Goal: Transaction & Acquisition: Obtain resource

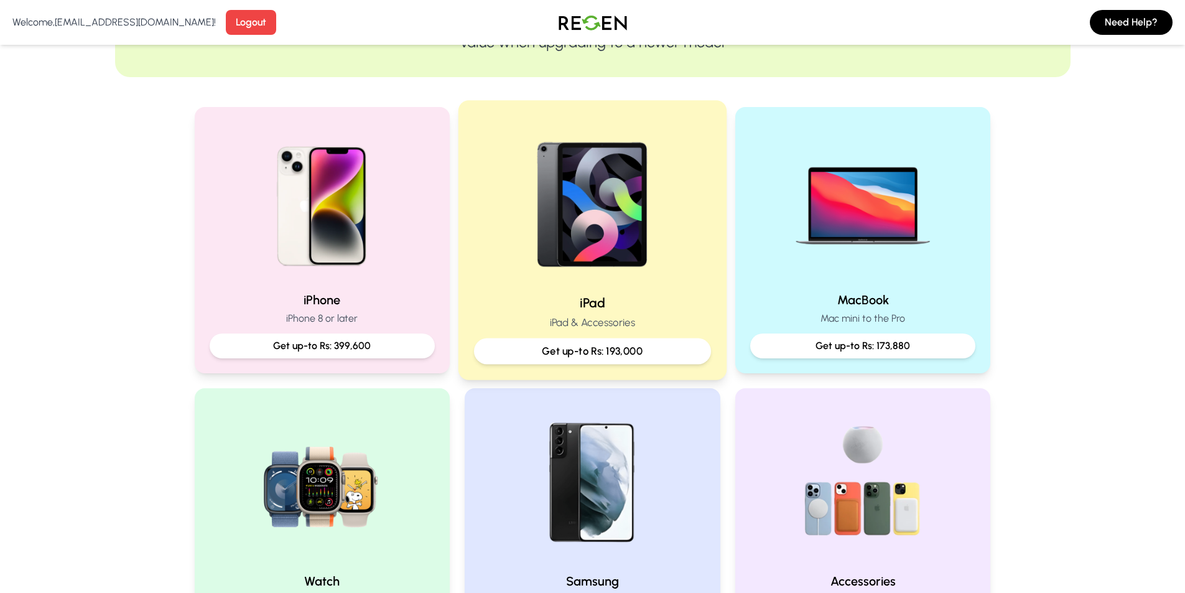
scroll to position [249, 0]
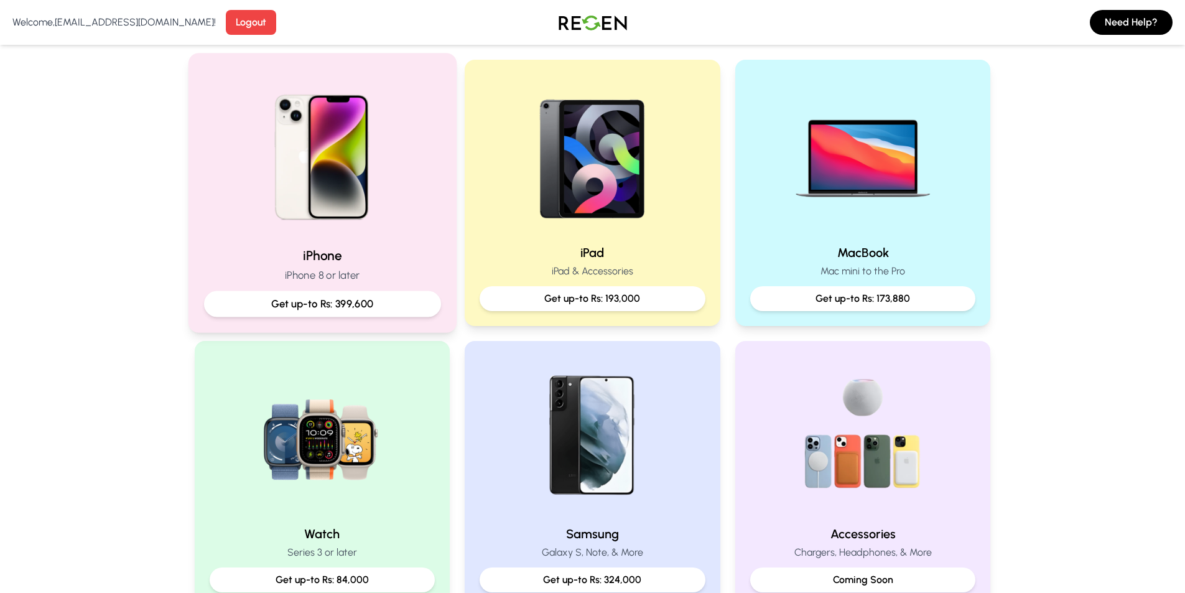
click at [337, 191] on img at bounding box center [321, 152] width 167 height 167
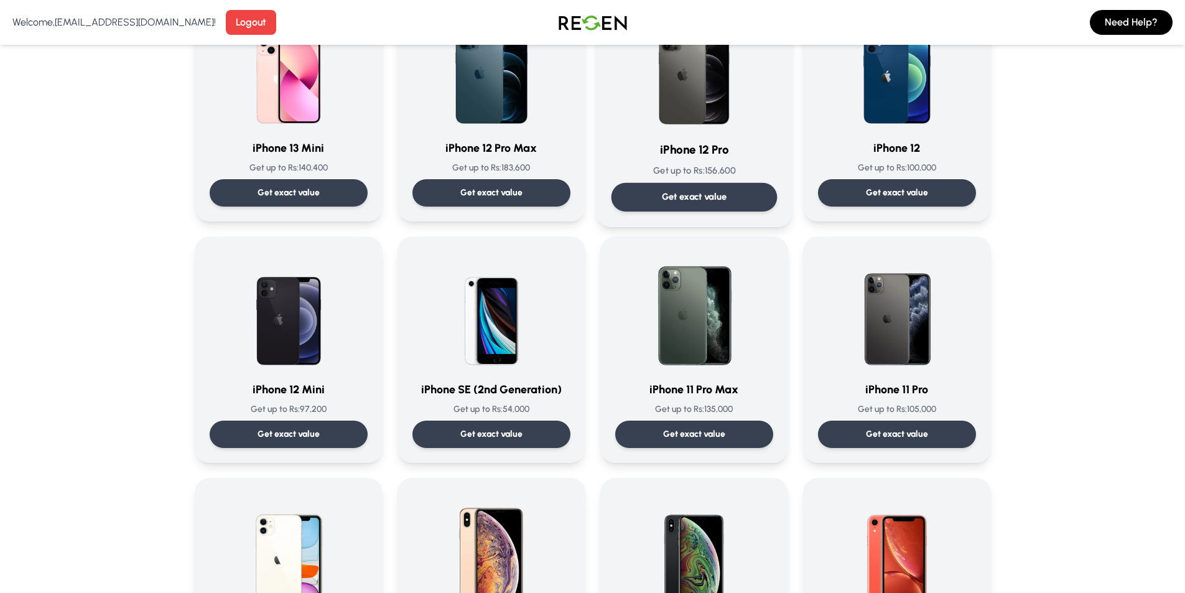
scroll to position [1245, 0]
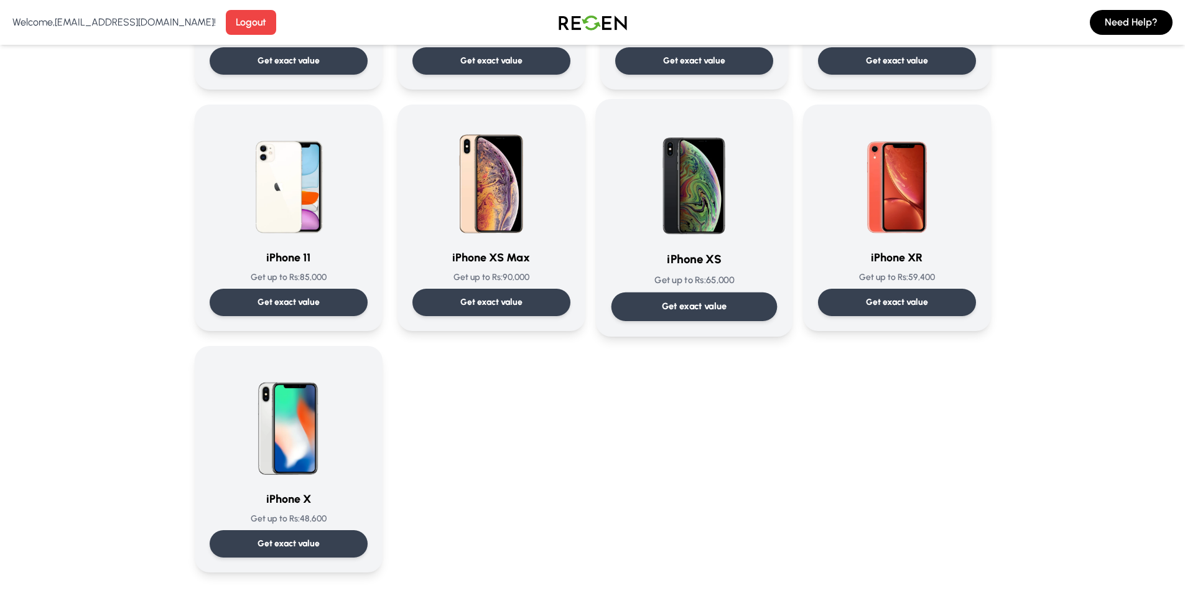
click at [665, 213] on img at bounding box center [695, 177] width 126 height 126
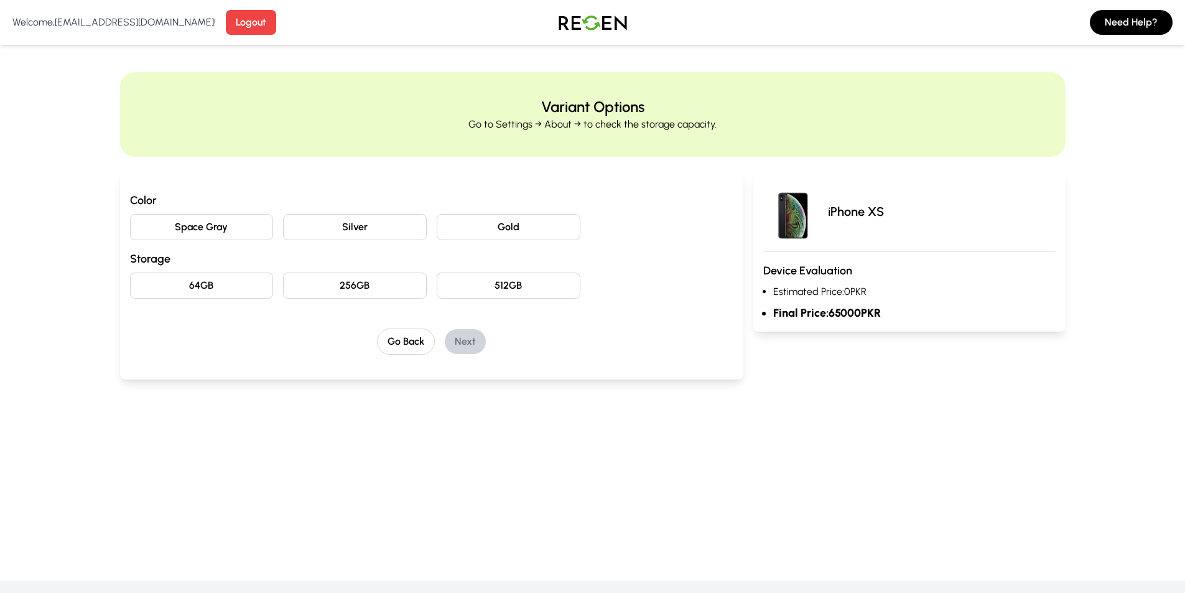
click at [200, 231] on button "Space Gray" at bounding box center [202, 227] width 144 height 26
click at [346, 238] on button "Silver" at bounding box center [355, 227] width 144 height 26
click at [263, 231] on button "Space Gray" at bounding box center [202, 227] width 144 height 26
click at [472, 233] on button "Gold" at bounding box center [509, 227] width 144 height 26
click at [412, 225] on button "Silver" at bounding box center [355, 227] width 144 height 26
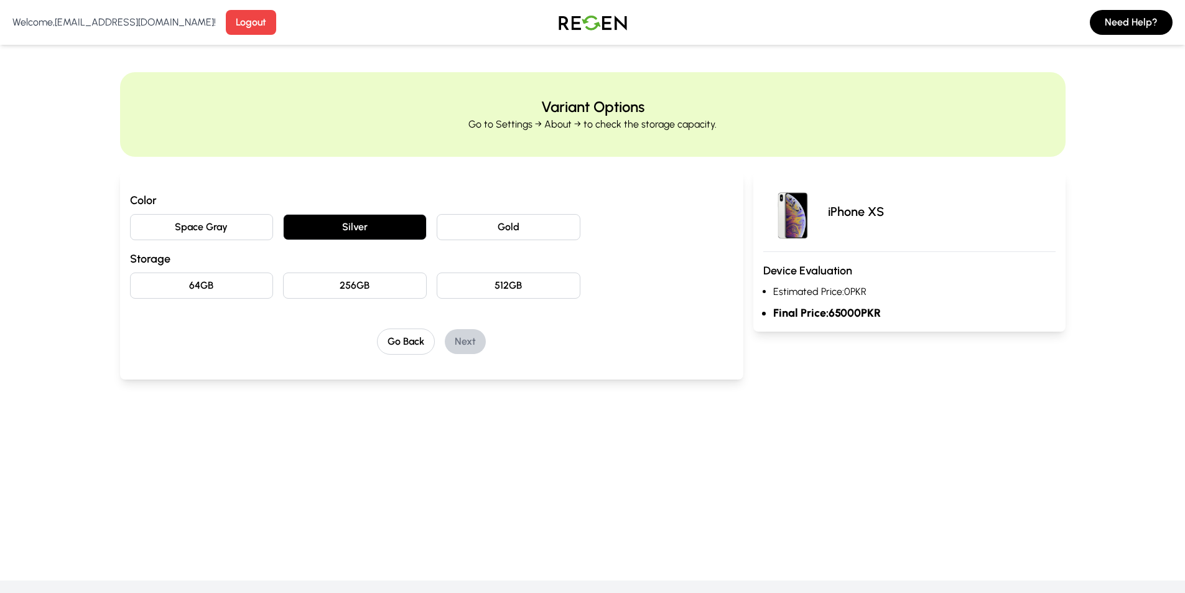
click at [412, 225] on button "Silver" at bounding box center [355, 227] width 144 height 26
drag, startPoint x: 426, startPoint y: 222, endPoint x: 451, endPoint y: 220, distance: 25.0
click at [427, 222] on div "Space Gray Silver Gold" at bounding box center [432, 227] width 604 height 26
click at [452, 220] on button "Gold" at bounding box center [509, 227] width 144 height 26
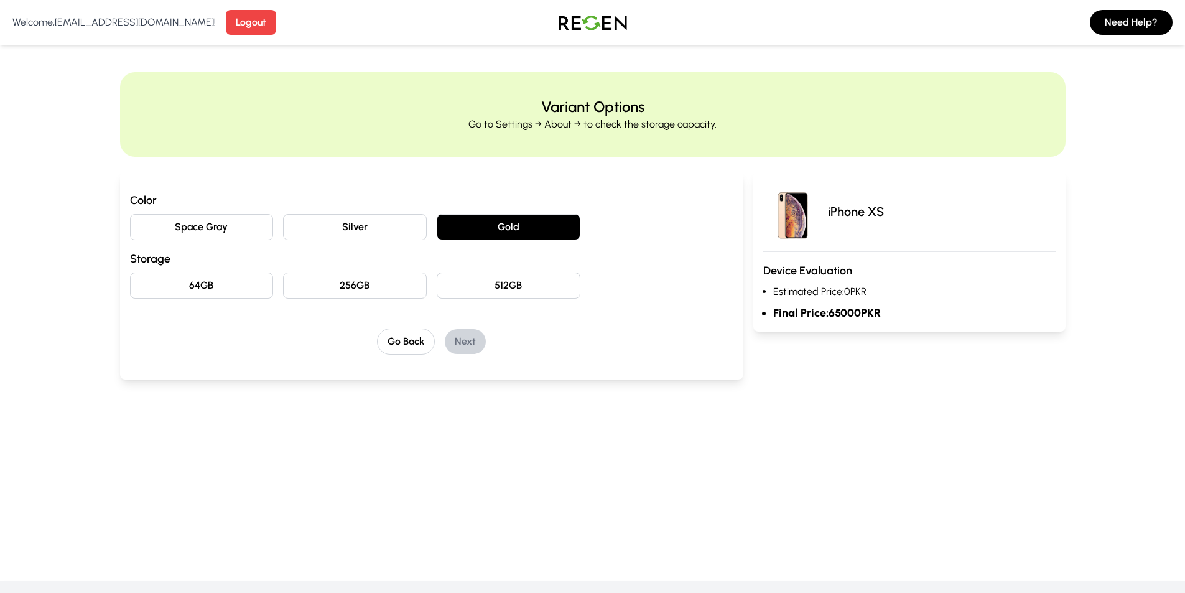
click at [387, 240] on div "Color Space Gray Silver Gold Storage 64GB 256GB 512GB" at bounding box center [432, 245] width 604 height 107
click at [348, 281] on button "256GB" at bounding box center [355, 286] width 144 height 26
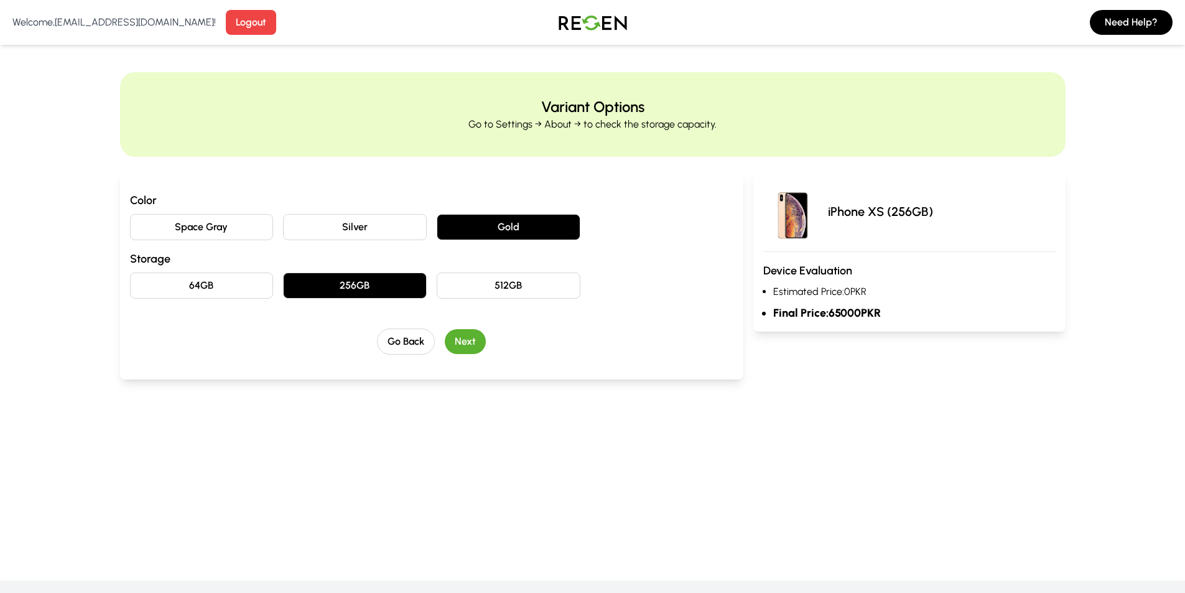
click at [235, 286] on button "64GB" at bounding box center [202, 286] width 144 height 26
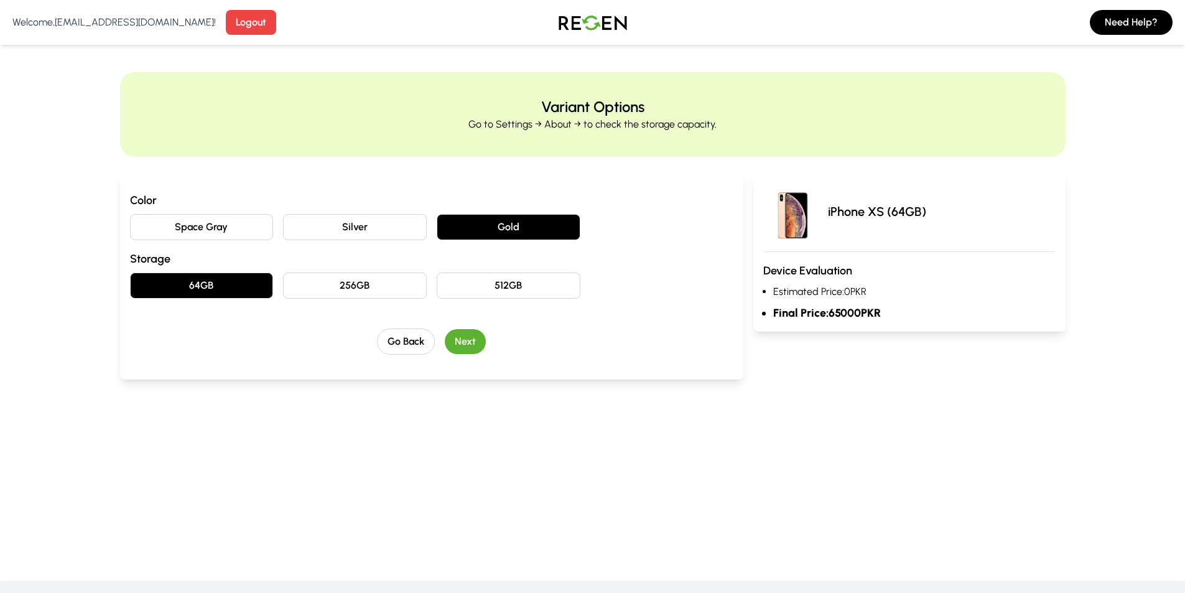
click at [343, 286] on button "256GB" at bounding box center [355, 286] width 144 height 26
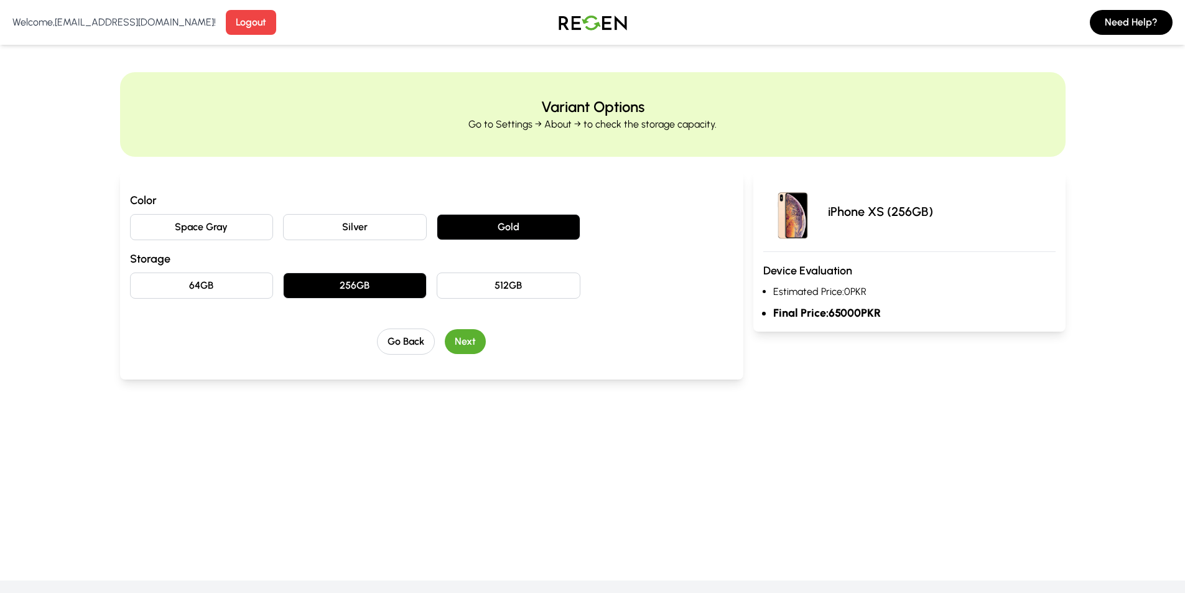
click at [253, 278] on button "64GB" at bounding box center [202, 286] width 144 height 26
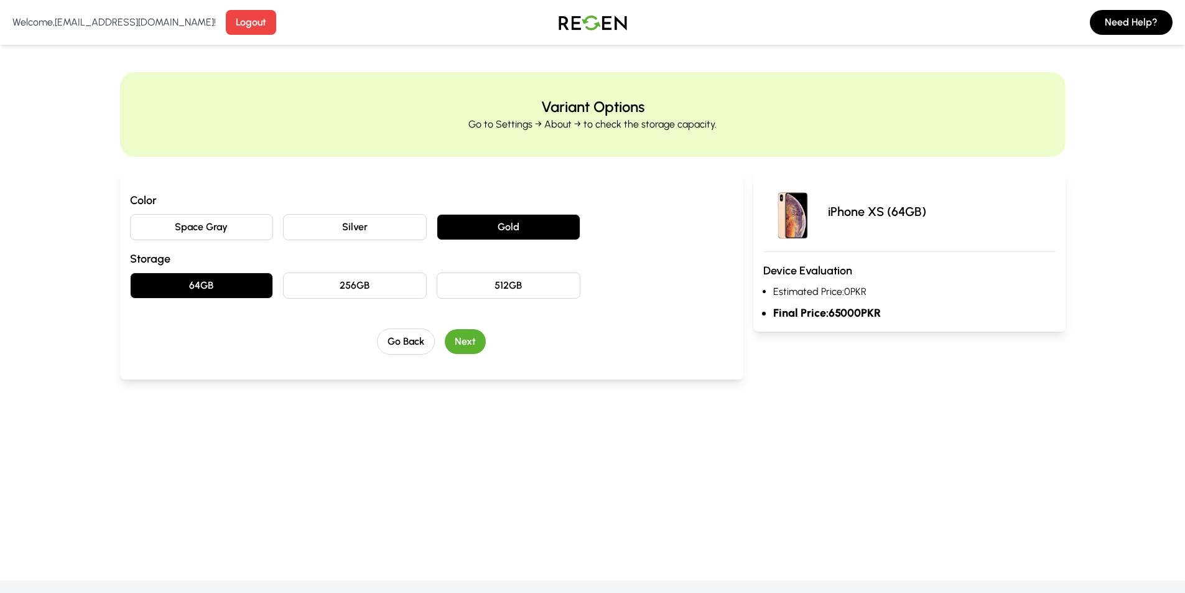
click at [453, 341] on button "Next" at bounding box center [465, 341] width 41 height 25
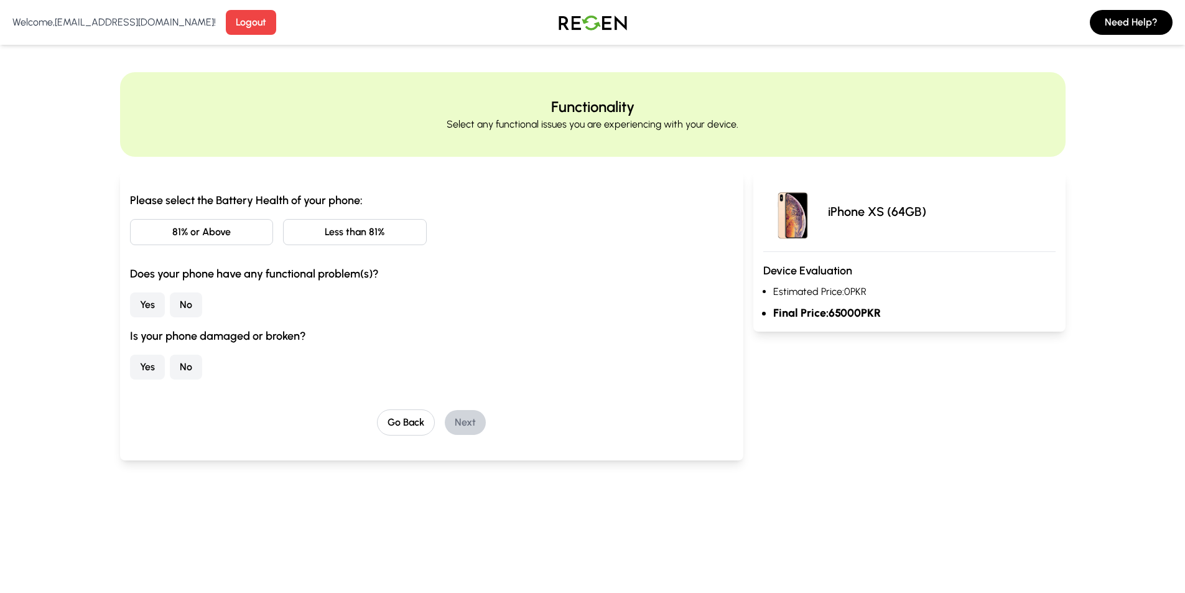
click at [319, 238] on button "Less than 81%" at bounding box center [355, 232] width 144 height 26
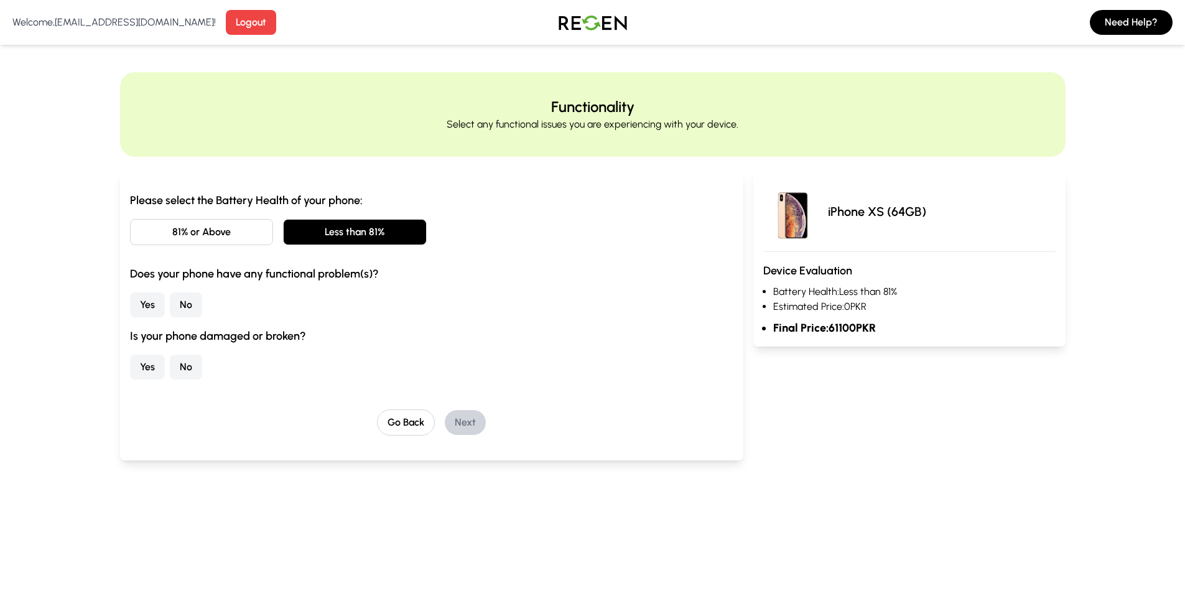
drag, startPoint x: 732, startPoint y: 352, endPoint x: 729, endPoint y: 331, distance: 20.7
drag, startPoint x: 729, startPoint y: 331, endPoint x: 801, endPoint y: 380, distance: 87.3
click at [801, 380] on div "iPhone XS (64GB) Device Evaluation Battery Health: Less than 81% Estimated Pric…" at bounding box center [910, 331] width 312 height 319
click at [186, 300] on button "No" at bounding box center [186, 304] width 32 height 25
click at [184, 363] on button "No" at bounding box center [186, 367] width 32 height 25
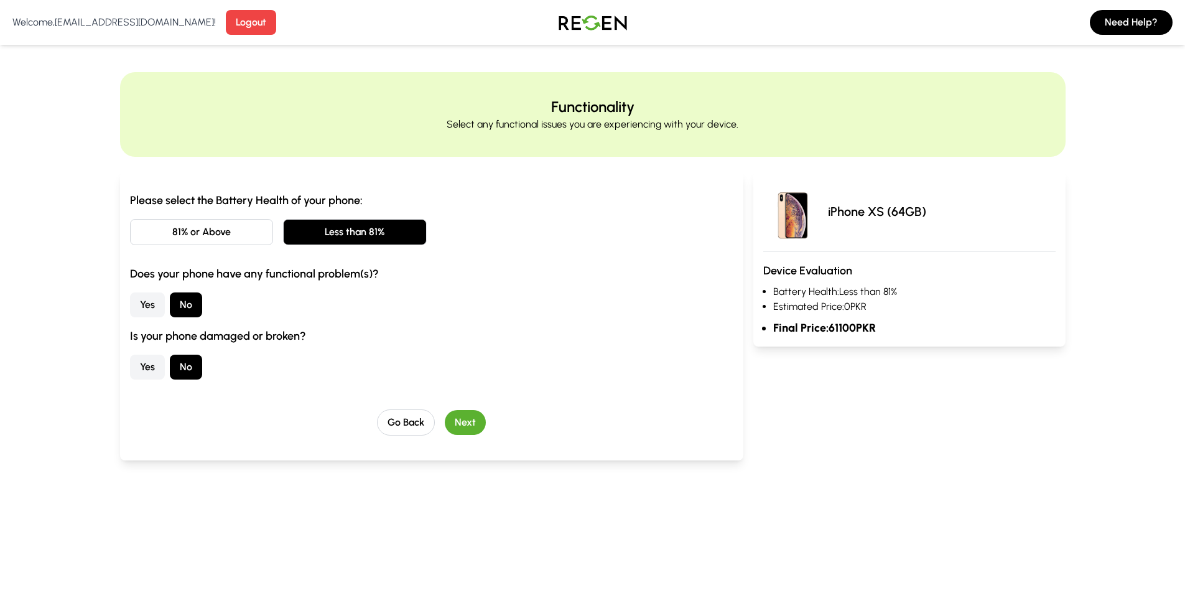
click at [462, 423] on button "Next" at bounding box center [465, 422] width 41 height 25
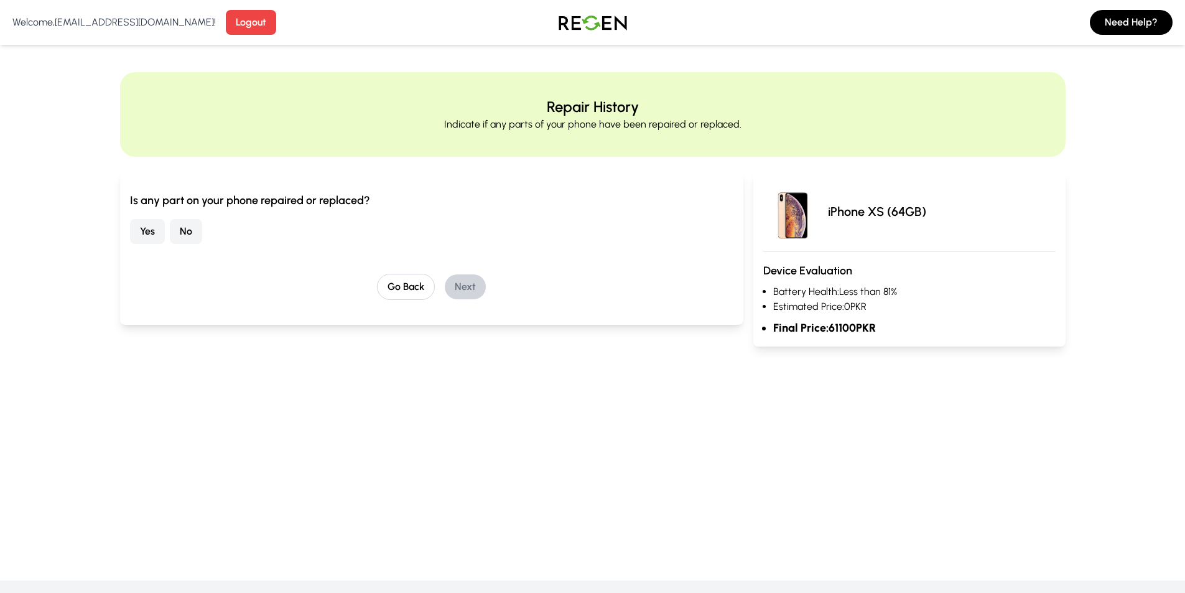
click at [179, 226] on button "No" at bounding box center [186, 231] width 32 height 25
click at [460, 287] on button "Next" at bounding box center [465, 286] width 41 height 25
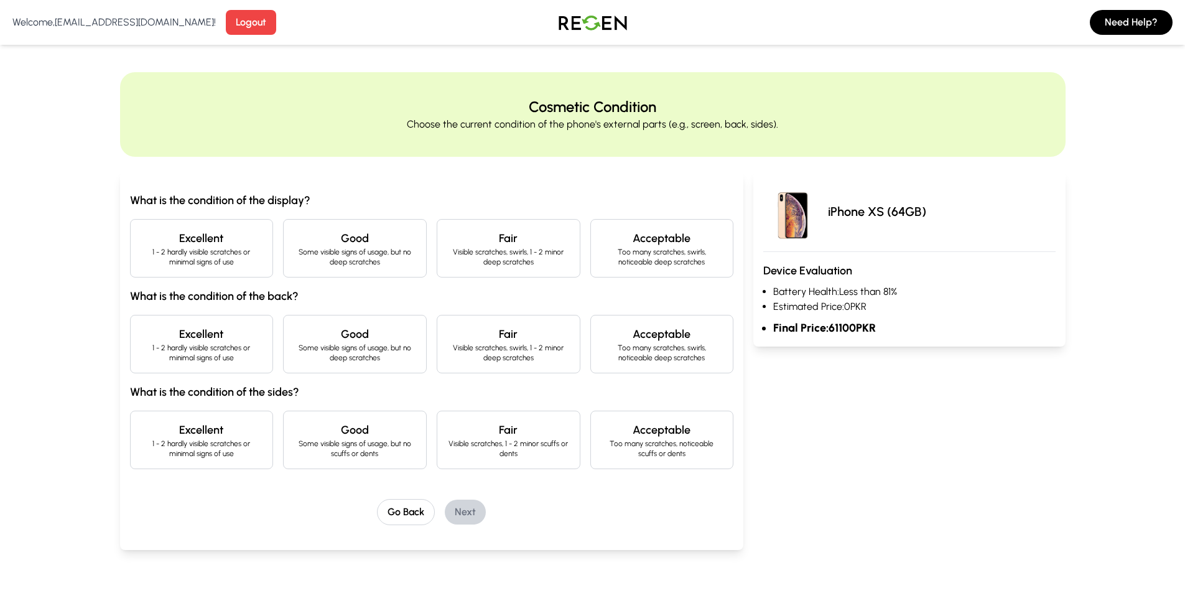
click at [232, 242] on h4 "Excellent" at bounding box center [202, 238] width 123 height 17
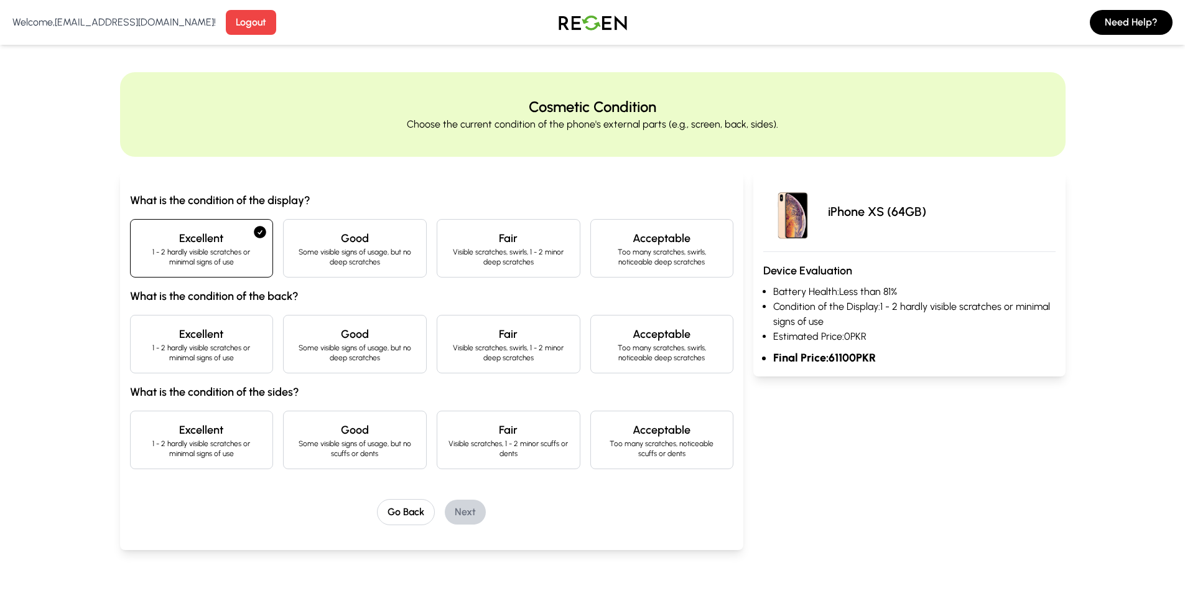
click at [334, 339] on h4 "Good" at bounding box center [355, 333] width 123 height 17
click at [253, 440] on p "1 - 2 hardly visible scratches or minimal signs of use" at bounding box center [202, 449] width 123 height 20
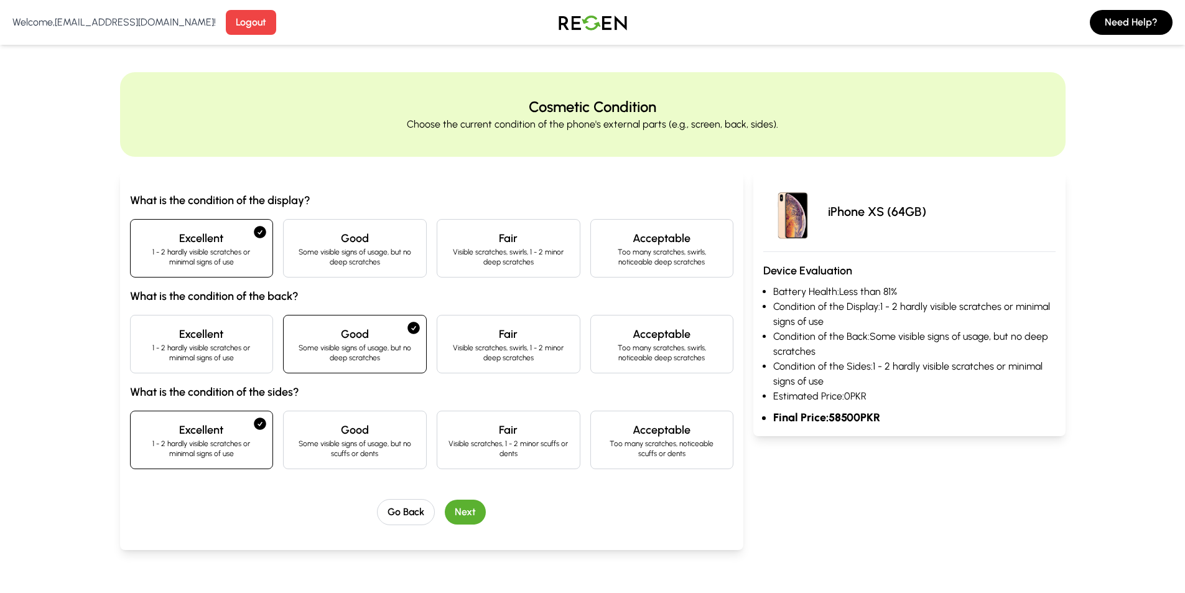
click at [460, 507] on button "Next" at bounding box center [465, 512] width 41 height 25
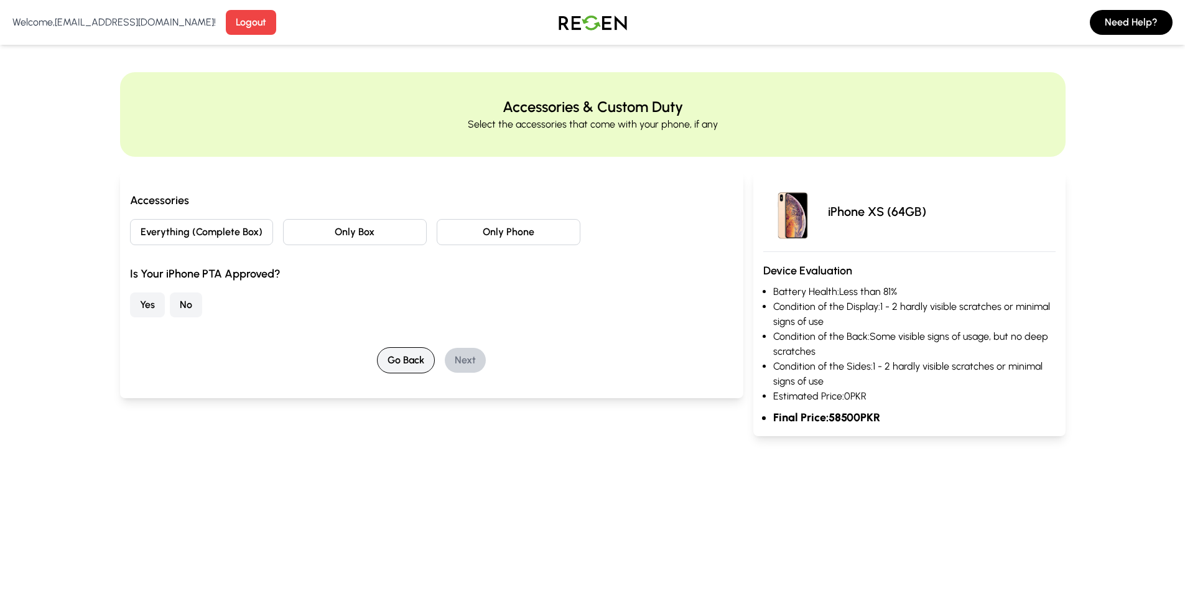
click at [382, 366] on button "Go Back" at bounding box center [406, 360] width 58 height 26
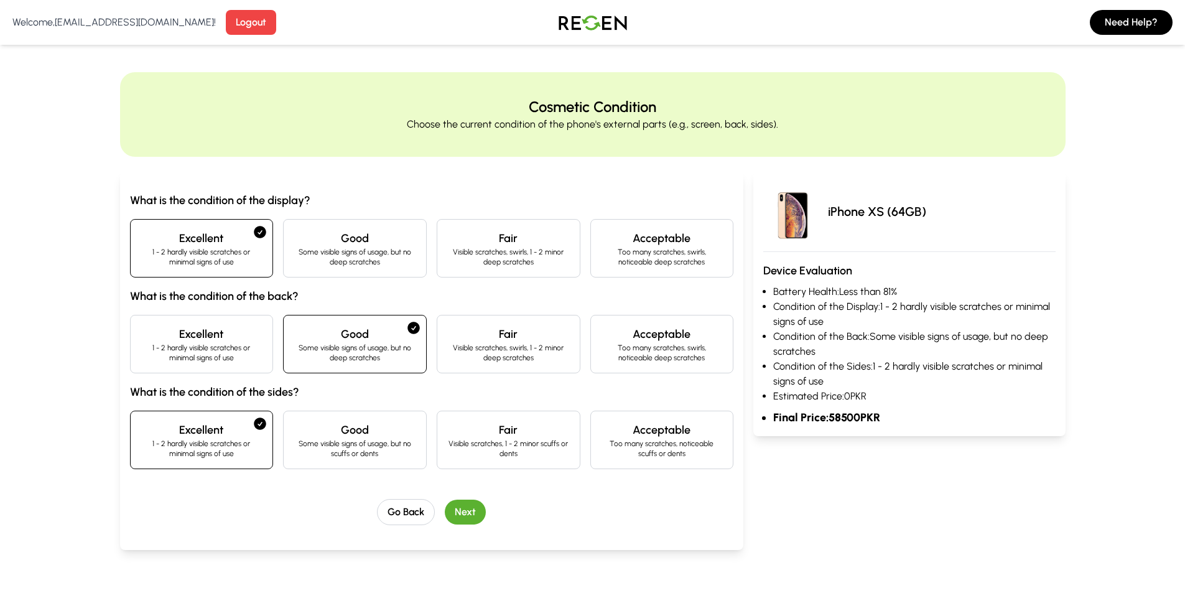
click at [252, 418] on div "Excellent 1 - 2 hardly visible scratches or minimal signs of use" at bounding box center [202, 440] width 144 height 58
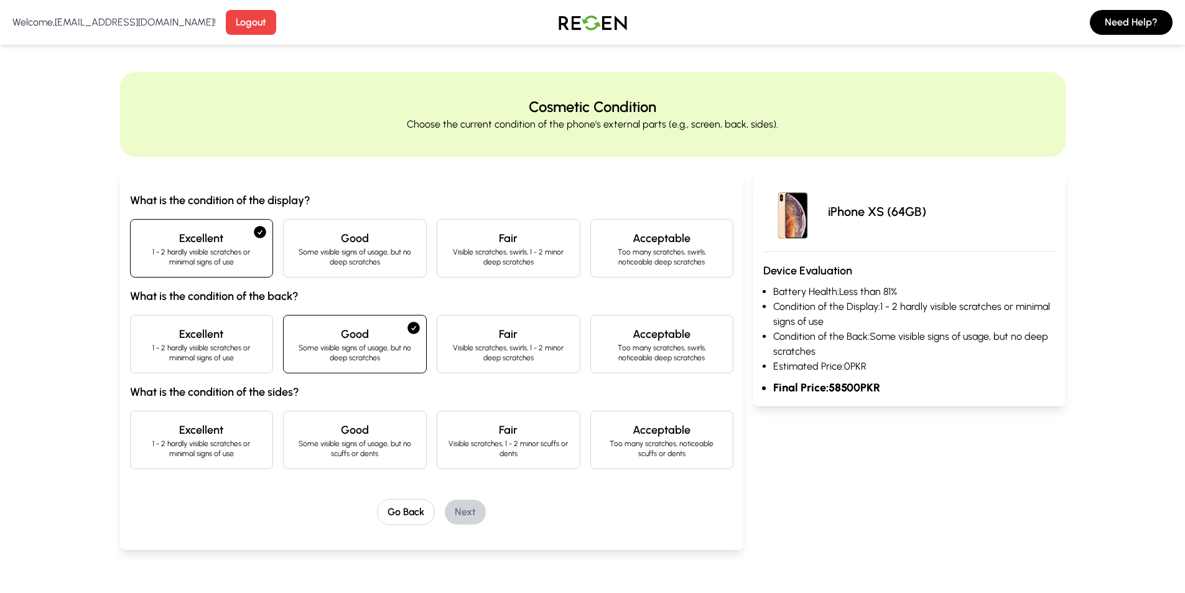
click at [294, 328] on h4 "Good" at bounding box center [355, 333] width 123 height 17
click at [147, 245] on h4 "Excellent" at bounding box center [202, 238] width 123 height 17
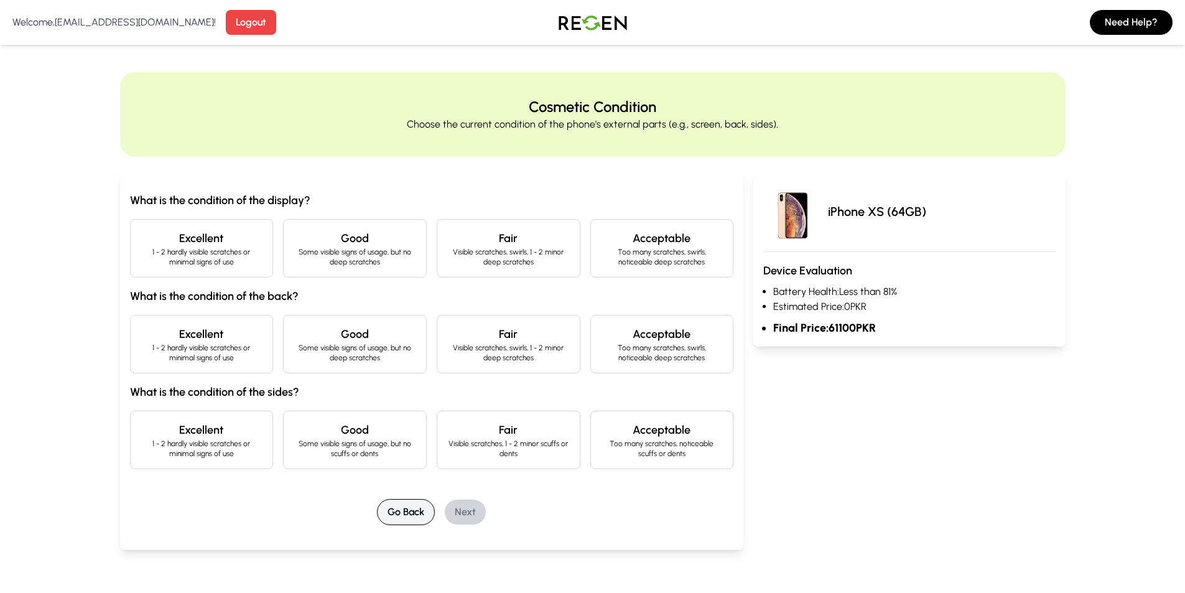
click at [408, 524] on button "Go Back" at bounding box center [406, 512] width 58 height 26
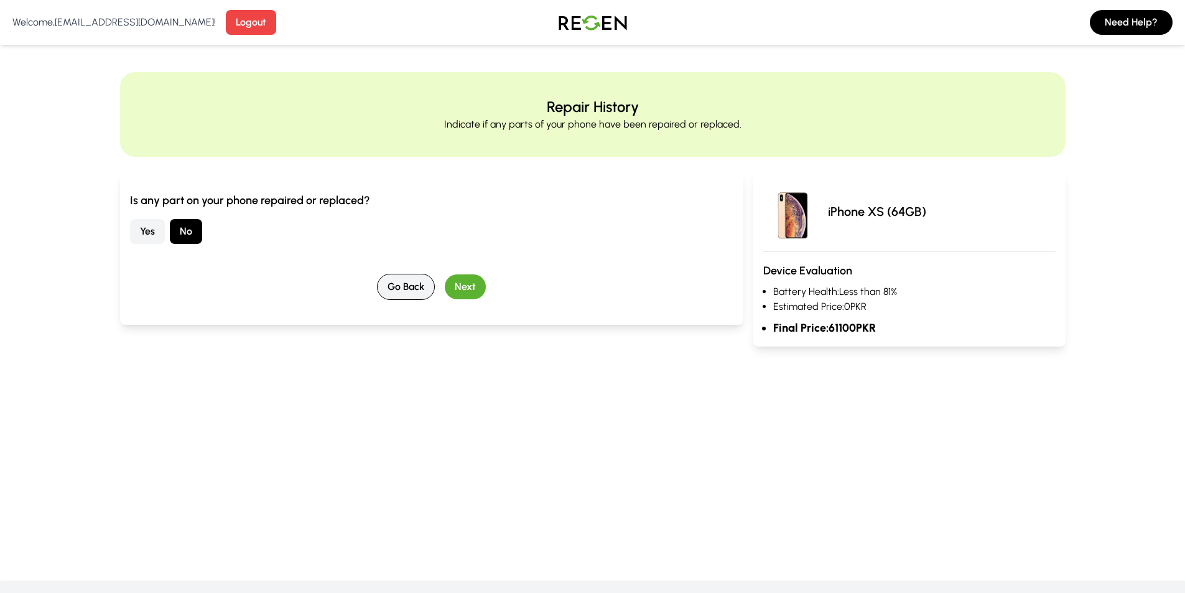
click at [405, 290] on button "Go Back" at bounding box center [406, 287] width 58 height 26
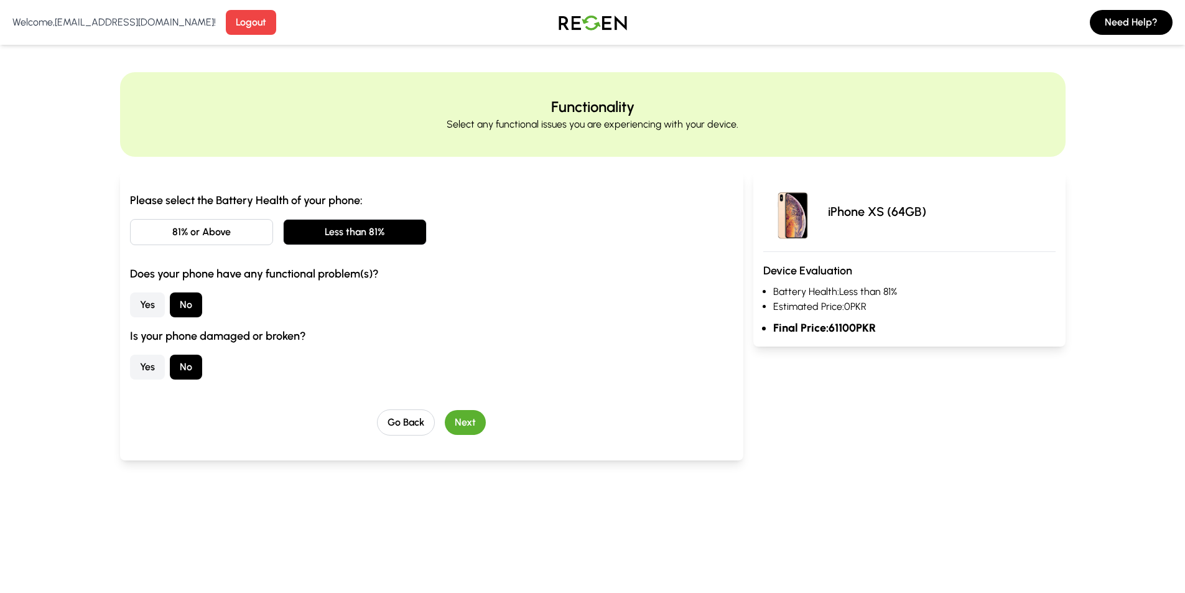
click at [225, 238] on button "81% or Above" at bounding box center [202, 232] width 144 height 26
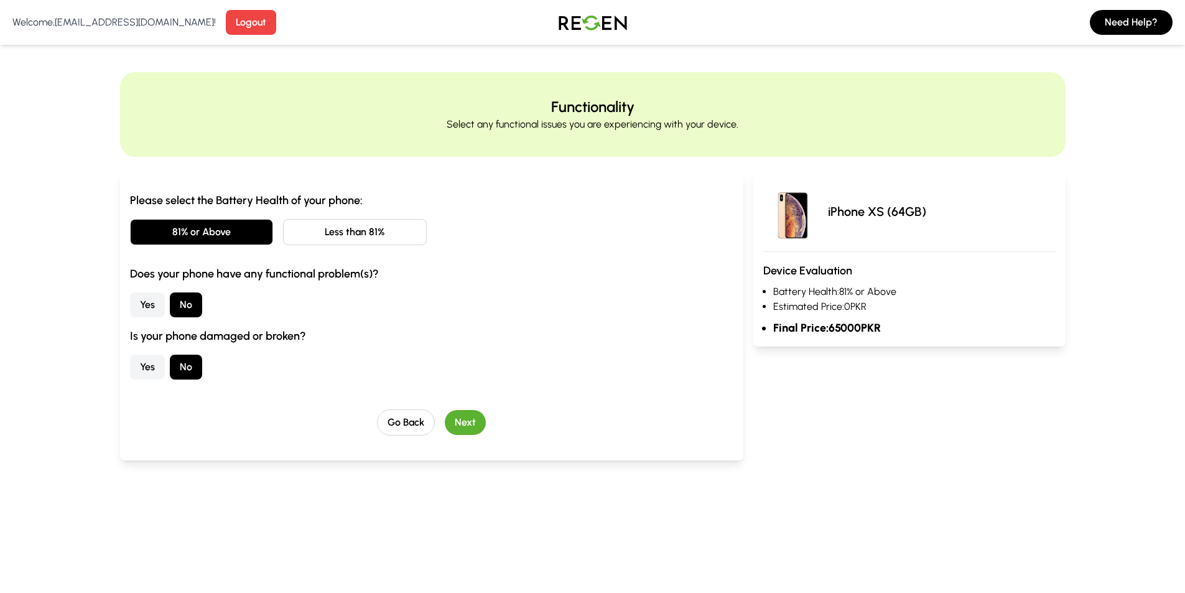
click at [346, 229] on button "Less than 81%" at bounding box center [355, 232] width 144 height 26
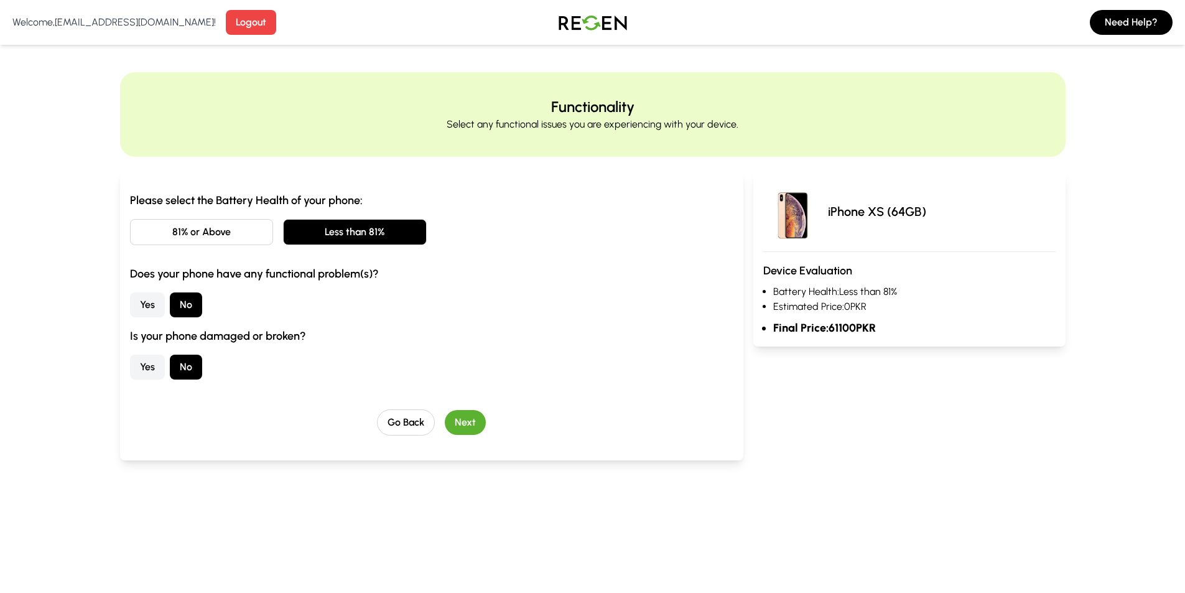
drag, startPoint x: 238, startPoint y: 219, endPoint x: 250, endPoint y: 239, distance: 23.5
click at [236, 220] on button "81% or Above" at bounding box center [202, 232] width 144 height 26
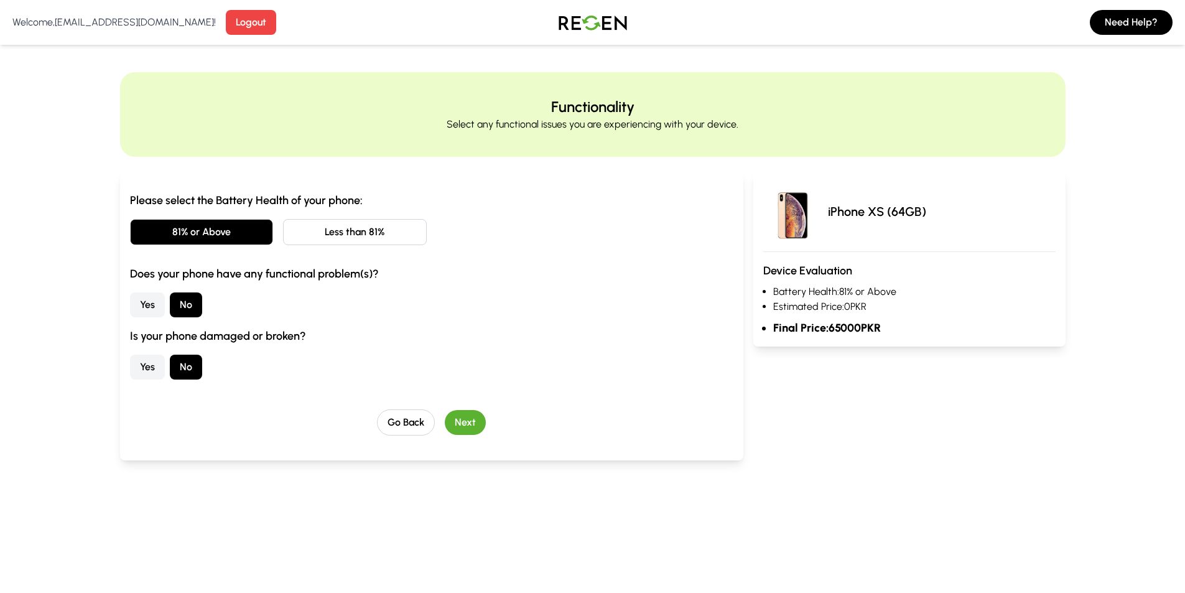
click at [342, 246] on div "Please select the Battery Health of your phone: 81% or Above Less than 81% Does…" at bounding box center [432, 286] width 604 height 188
click at [482, 437] on div "Please select the Battery Health of your phone: 81% or Above Less than 81% Does…" at bounding box center [432, 316] width 624 height 289
click at [479, 425] on button "Next" at bounding box center [465, 422] width 41 height 25
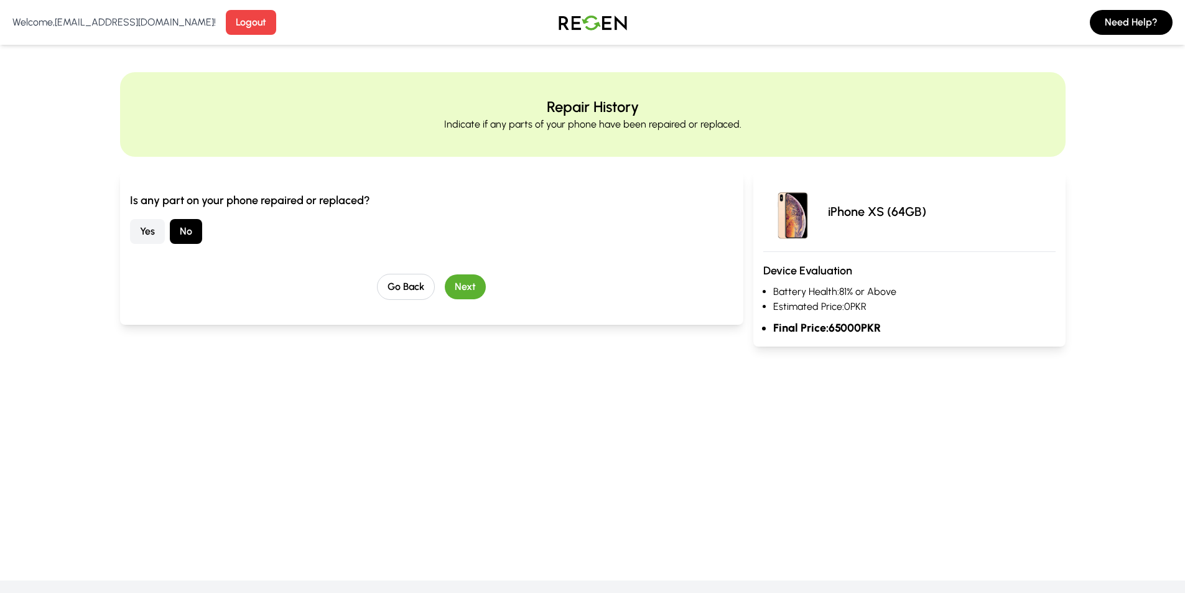
click at [457, 285] on button "Next" at bounding box center [465, 286] width 41 height 25
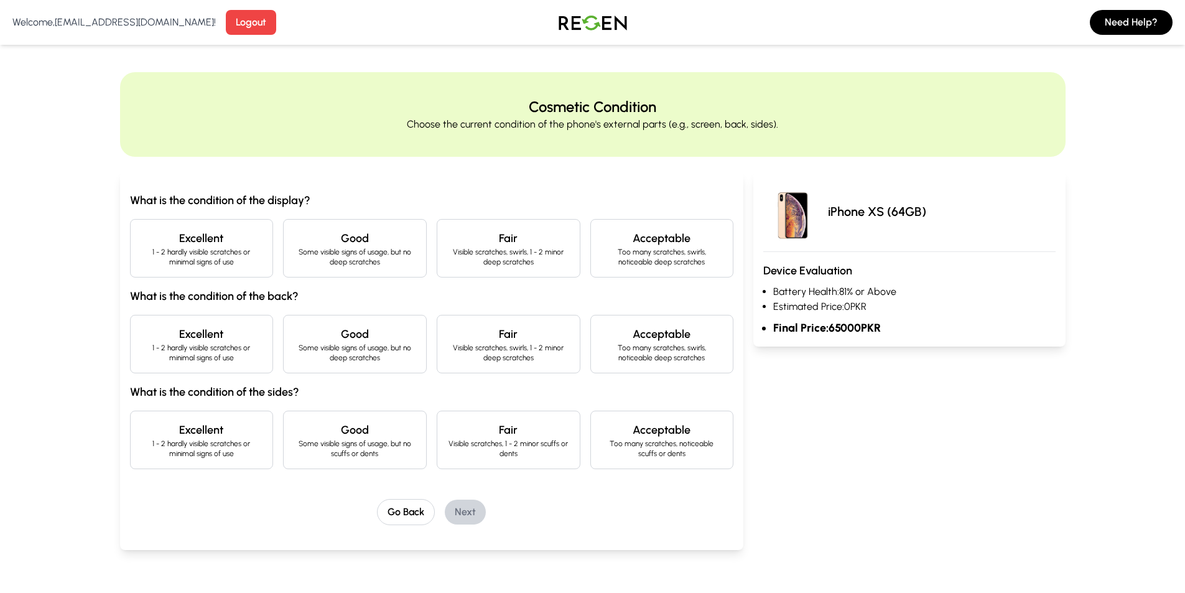
click at [199, 245] on h4 "Excellent" at bounding box center [202, 238] width 123 height 17
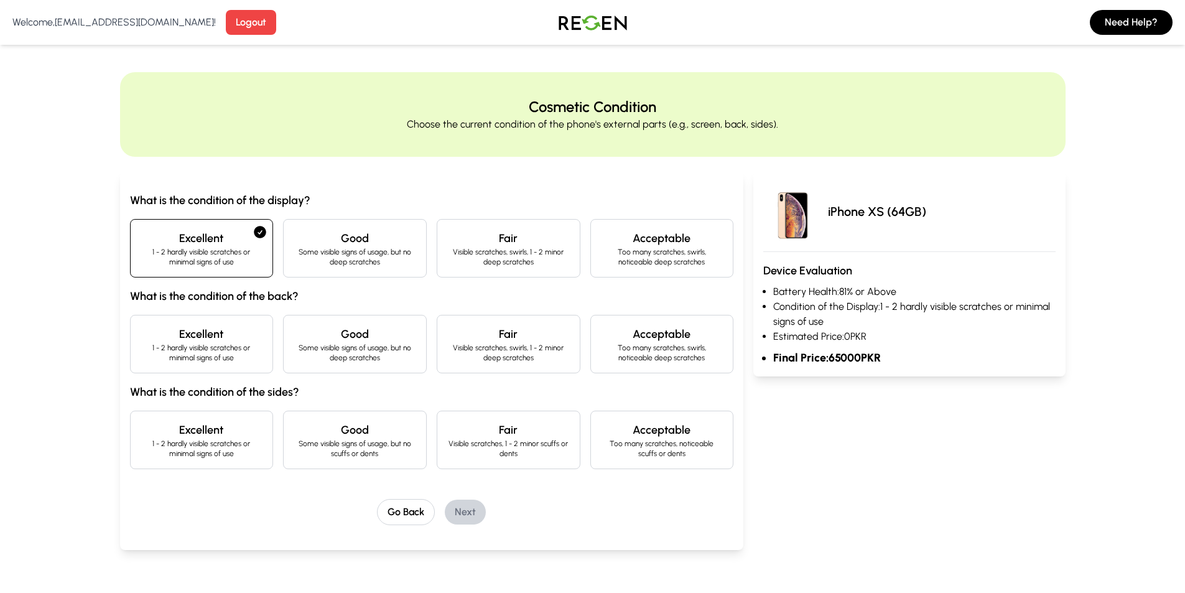
click at [386, 367] on div "Good Some visible signs of usage, but no deep scratches" at bounding box center [355, 344] width 144 height 58
click at [339, 240] on h4 "Good" at bounding box center [355, 238] width 123 height 17
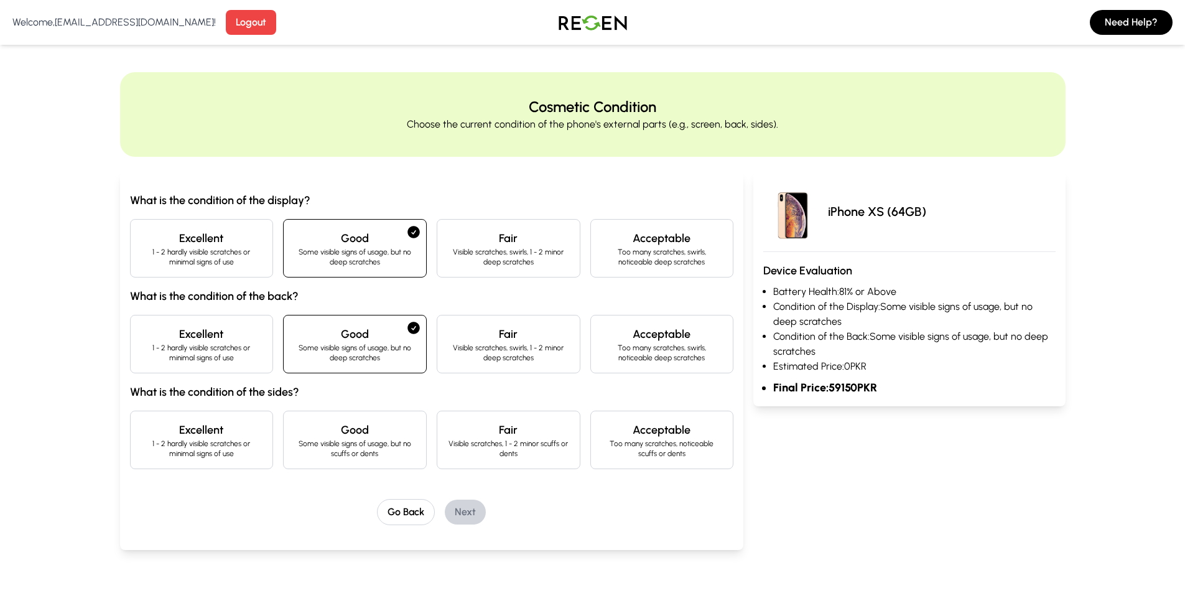
click at [222, 213] on div "What is the condition of the display? Excellent 1 - 2 hardly visible scratches …" at bounding box center [432, 331] width 604 height 278
click at [224, 247] on p "1 - 2 hardly visible scratches or minimal signs of use" at bounding box center [202, 257] width 123 height 20
click at [379, 347] on p "Some visible signs of usage, but no deep scratches" at bounding box center [355, 353] width 123 height 20
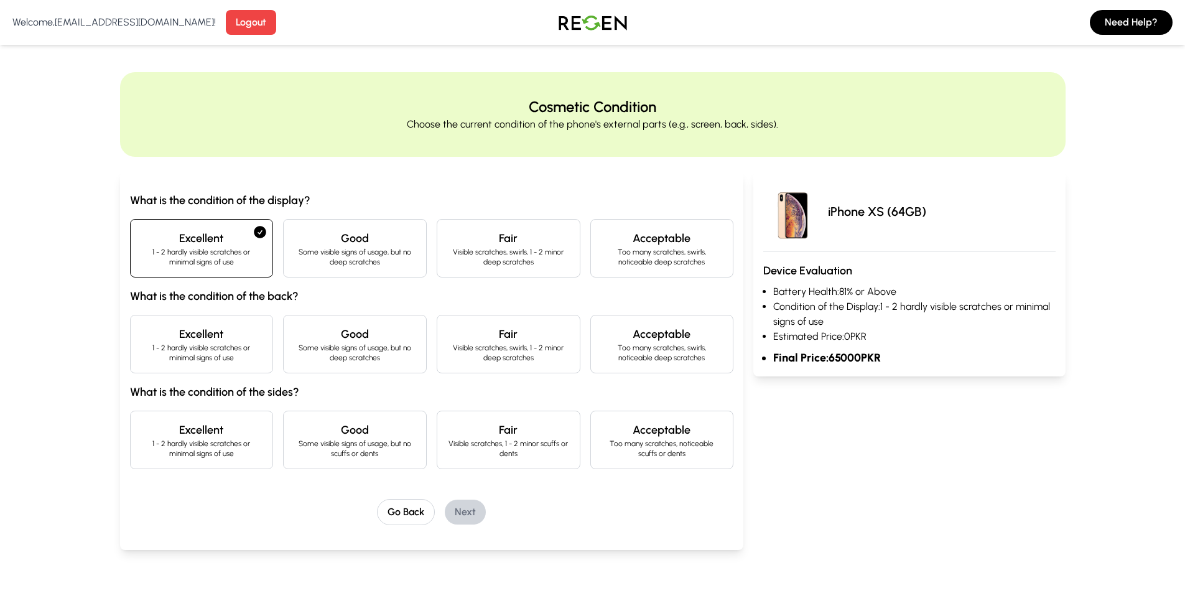
click at [360, 337] on h4 "Good" at bounding box center [355, 333] width 123 height 17
click at [519, 457] on p "Visible scratches, 1 - 2 minor scuffs or dents" at bounding box center [508, 449] width 123 height 20
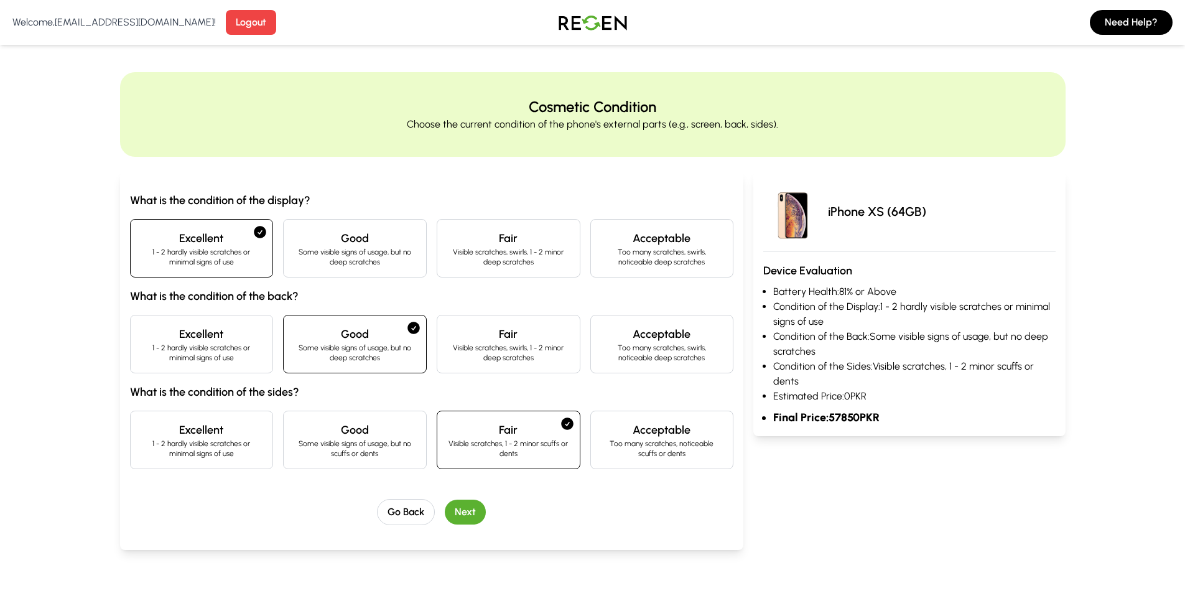
click at [411, 446] on p "Some visible signs of usage, but no scuffs or dents" at bounding box center [355, 449] width 123 height 20
click at [470, 507] on button "Next" at bounding box center [465, 512] width 41 height 25
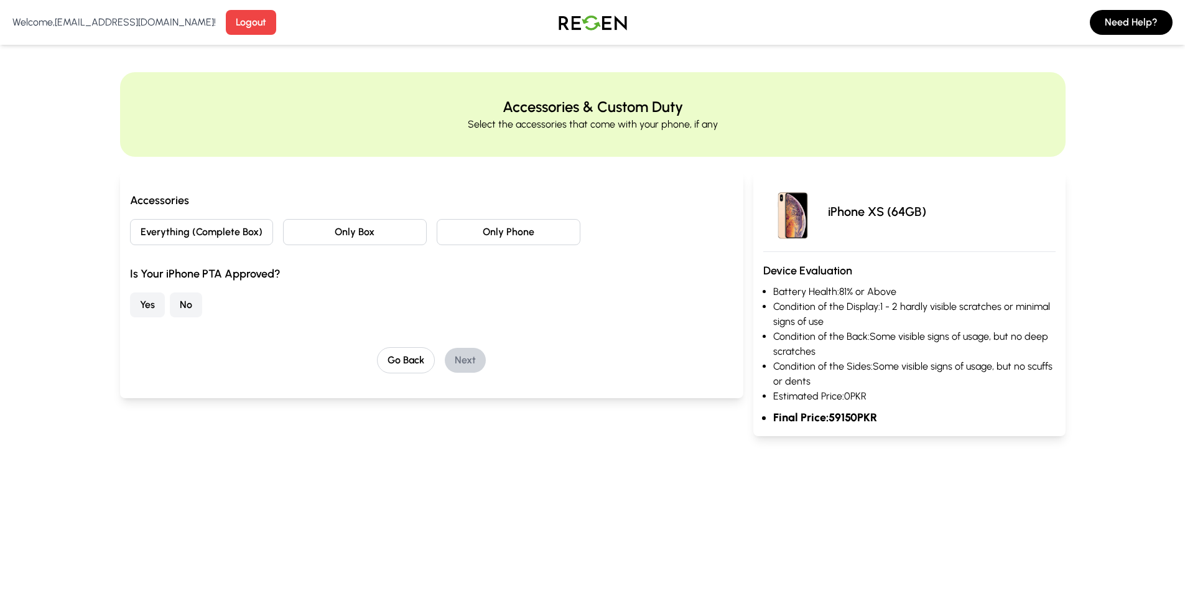
click at [233, 243] on button "Everything (Complete Box)" at bounding box center [202, 232] width 144 height 26
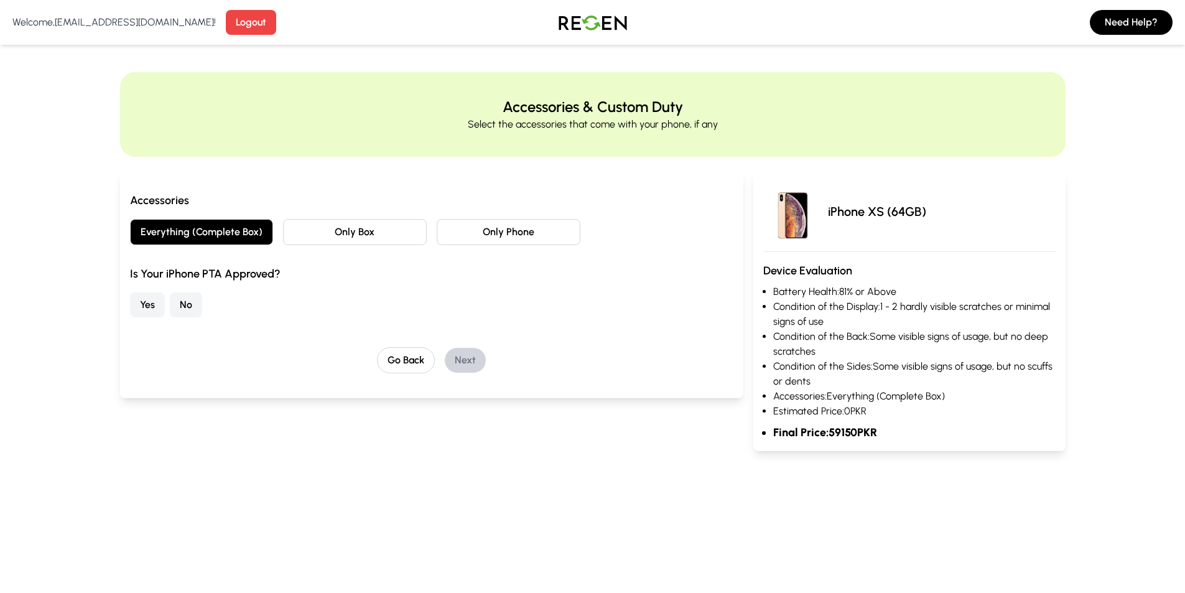
click at [236, 242] on button "Everything (Complete Box)" at bounding box center [202, 232] width 144 height 26
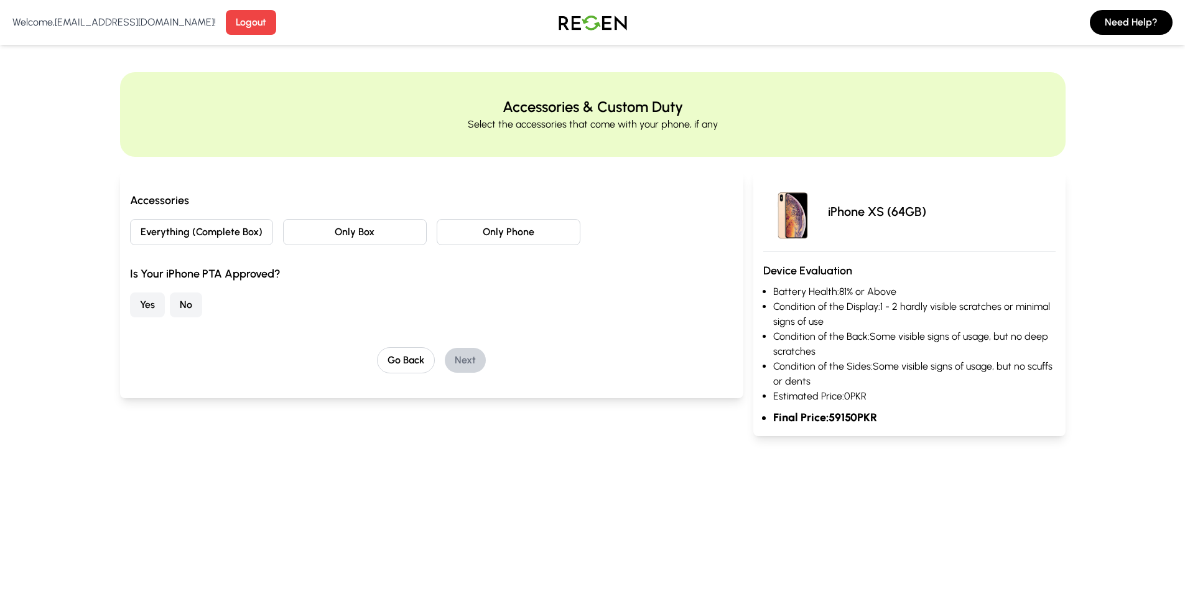
click at [312, 235] on button "Only Box" at bounding box center [355, 232] width 144 height 26
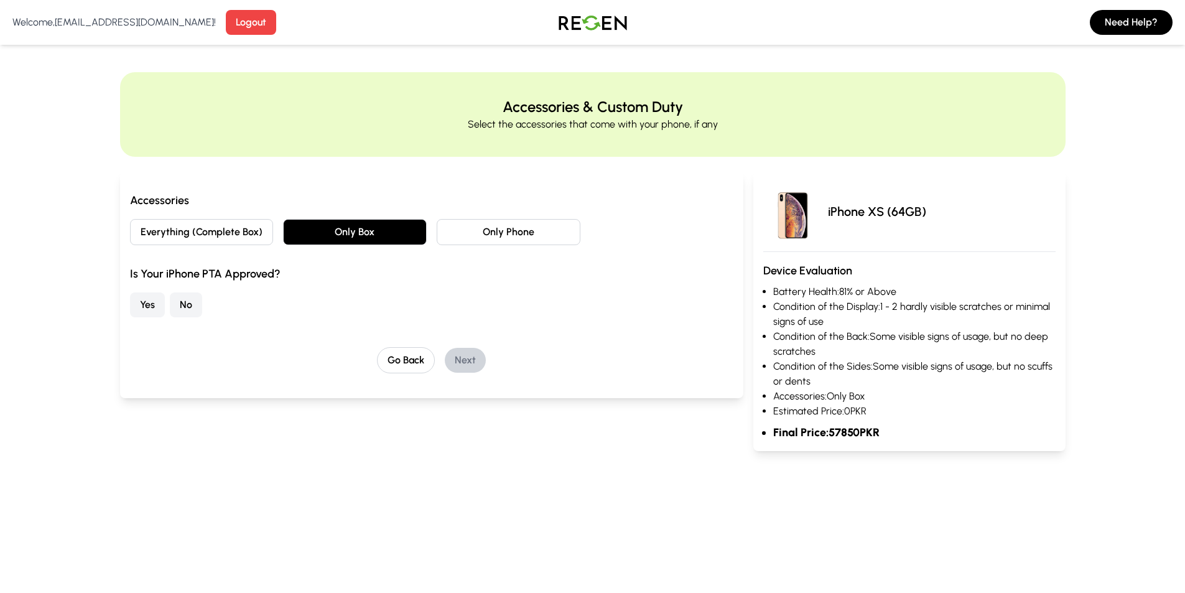
click at [230, 232] on button "Everything (Complete Box)" at bounding box center [202, 232] width 144 height 26
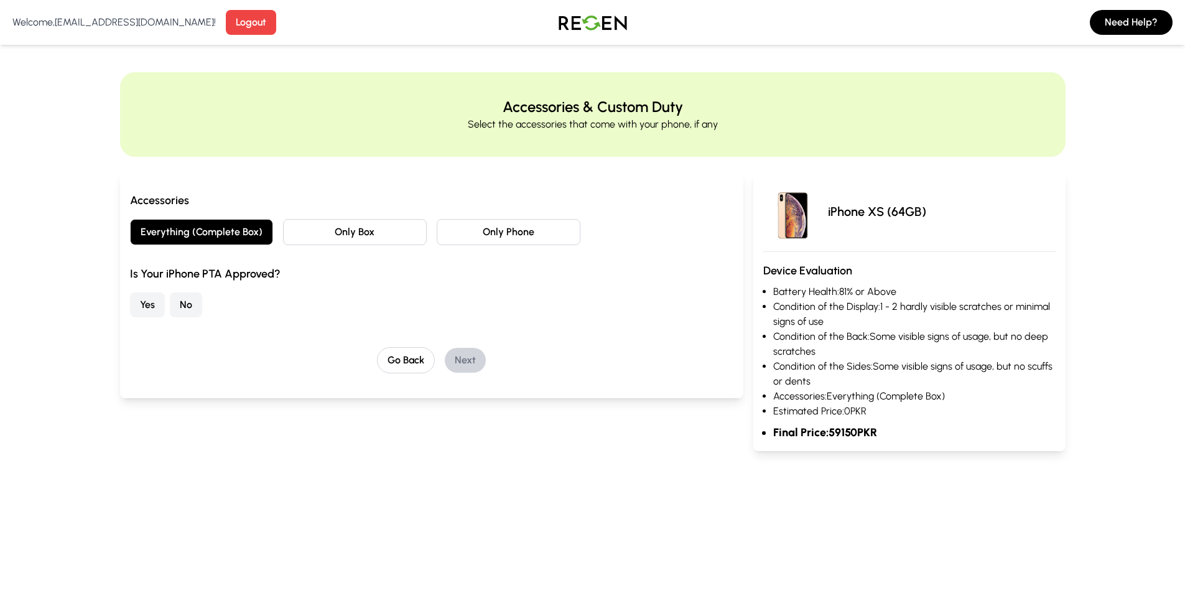
click at [327, 236] on button "Only Box" at bounding box center [355, 232] width 144 height 26
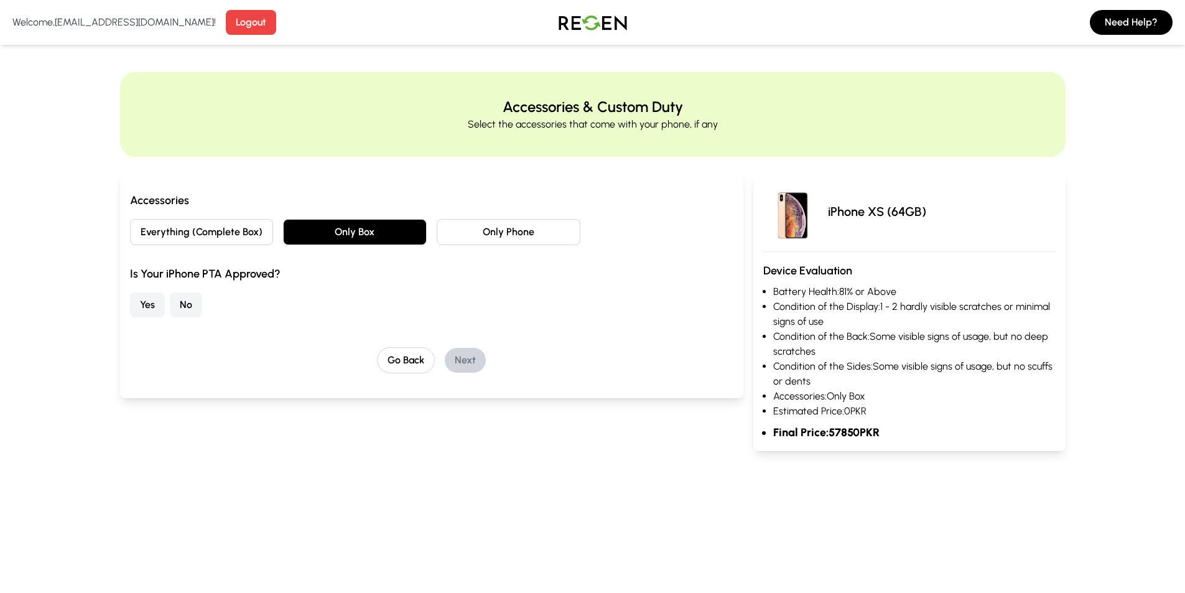
click at [499, 245] on button "Only Phone" at bounding box center [509, 232] width 144 height 26
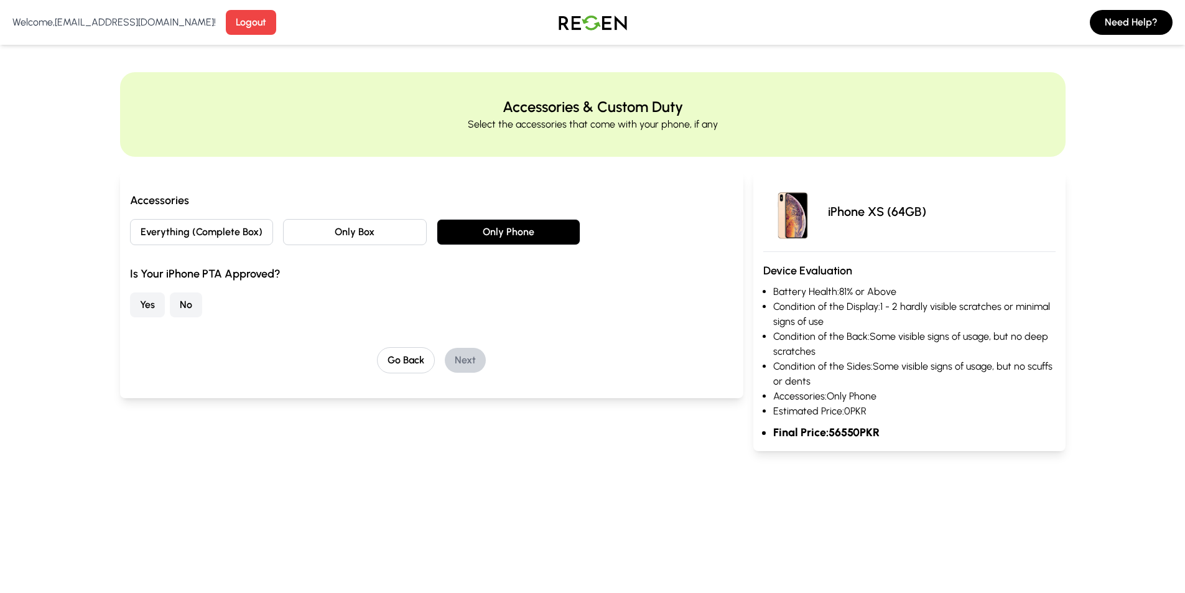
click at [143, 306] on button "Yes" at bounding box center [147, 304] width 35 height 25
click at [195, 305] on button "No" at bounding box center [186, 304] width 32 height 25
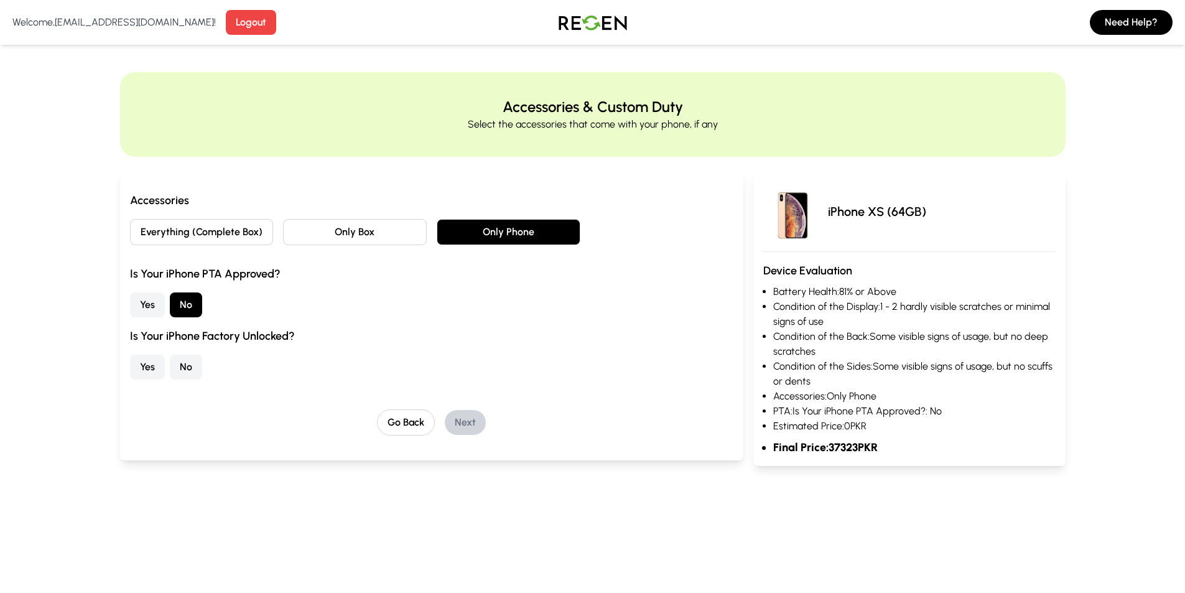
click at [141, 371] on button "Yes" at bounding box center [147, 367] width 35 height 25
click at [181, 356] on button "No" at bounding box center [186, 367] width 32 height 25
click at [156, 377] on button "Yes" at bounding box center [147, 367] width 35 height 25
click at [152, 315] on button "Yes" at bounding box center [147, 304] width 35 height 25
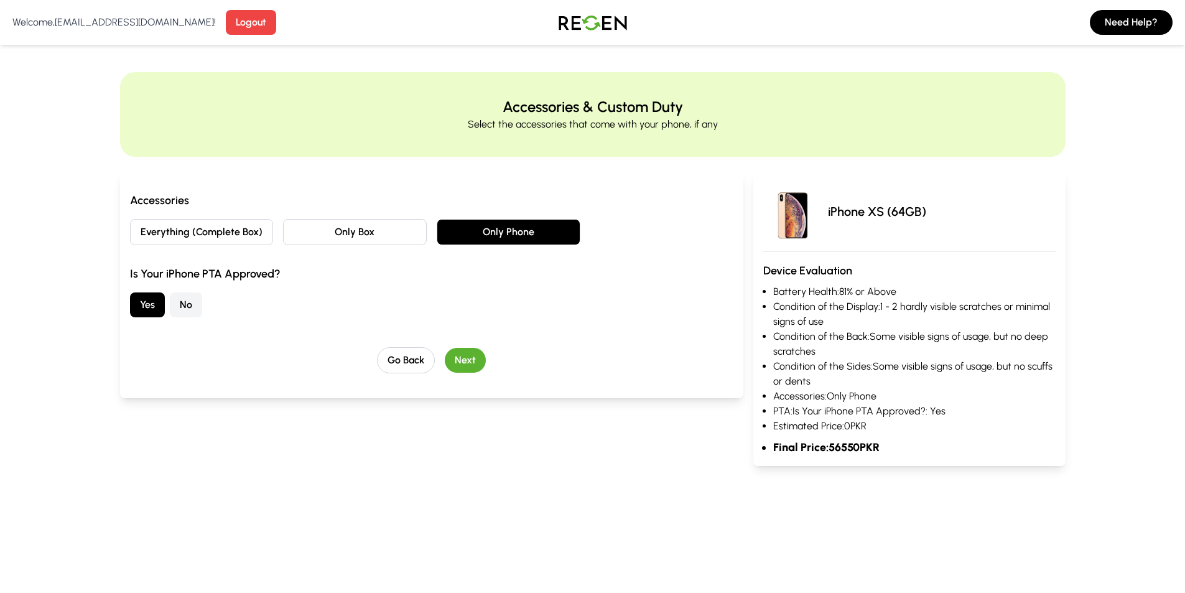
click at [454, 355] on button "Next" at bounding box center [465, 360] width 41 height 25
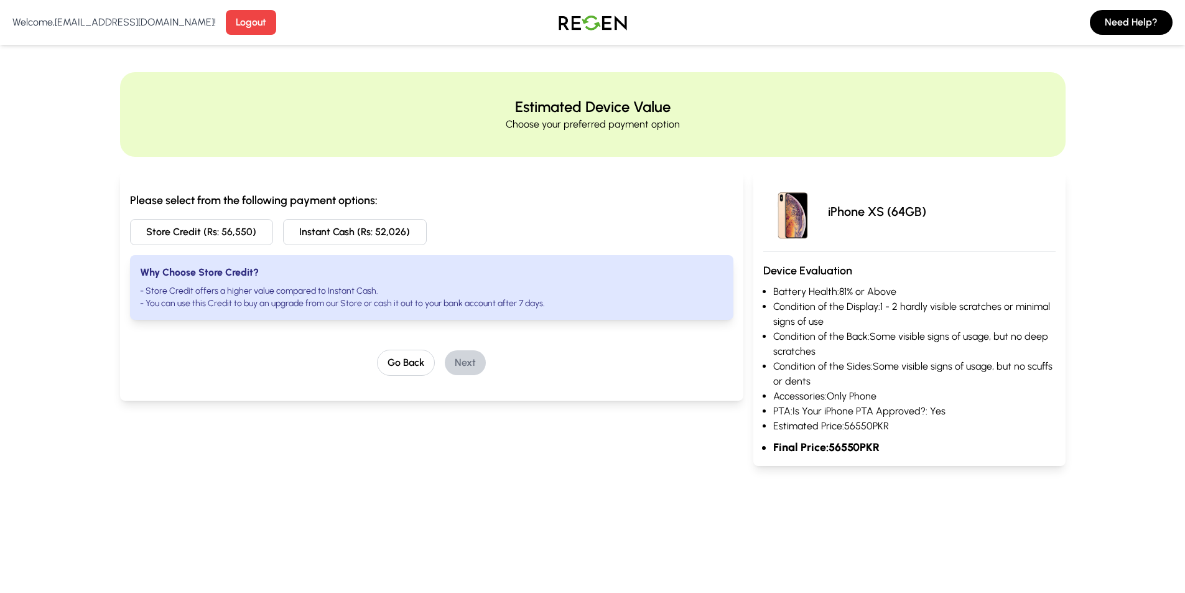
click at [169, 230] on button "Store Credit (Rs: 56,550)" at bounding box center [202, 232] width 144 height 26
click at [465, 355] on button "Next" at bounding box center [465, 362] width 41 height 25
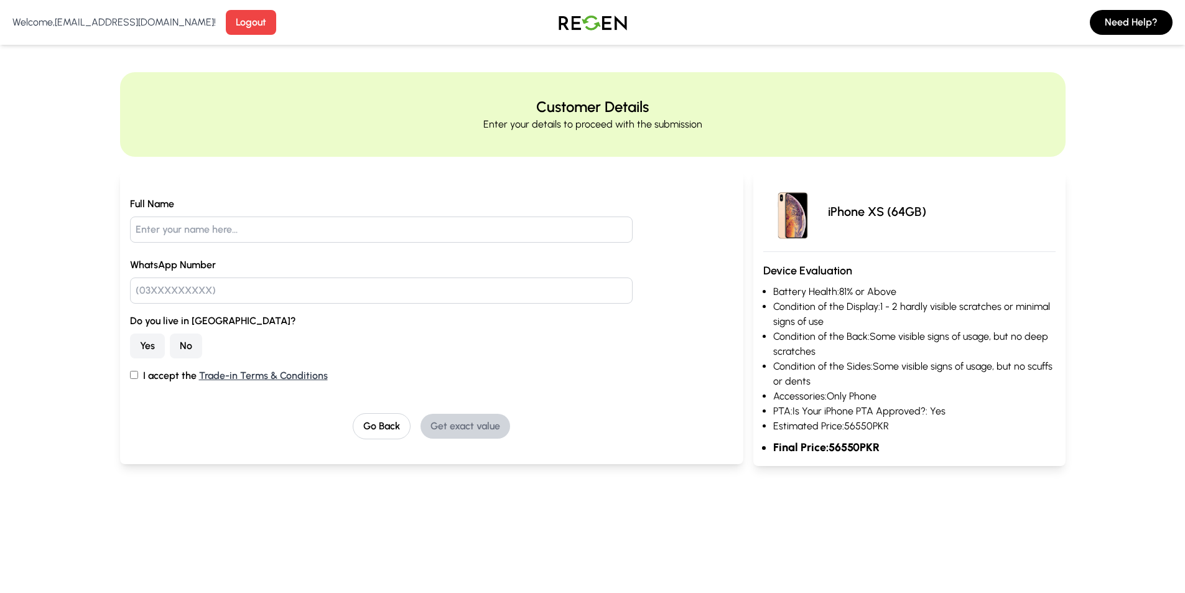
click at [256, 234] on input "text" at bounding box center [381, 230] width 503 height 26
type input "dayyan"
click at [151, 292] on input "text" at bounding box center [381, 291] width 503 height 26
type input "03098307814"
click at [156, 355] on button "Yes" at bounding box center [147, 346] width 35 height 25
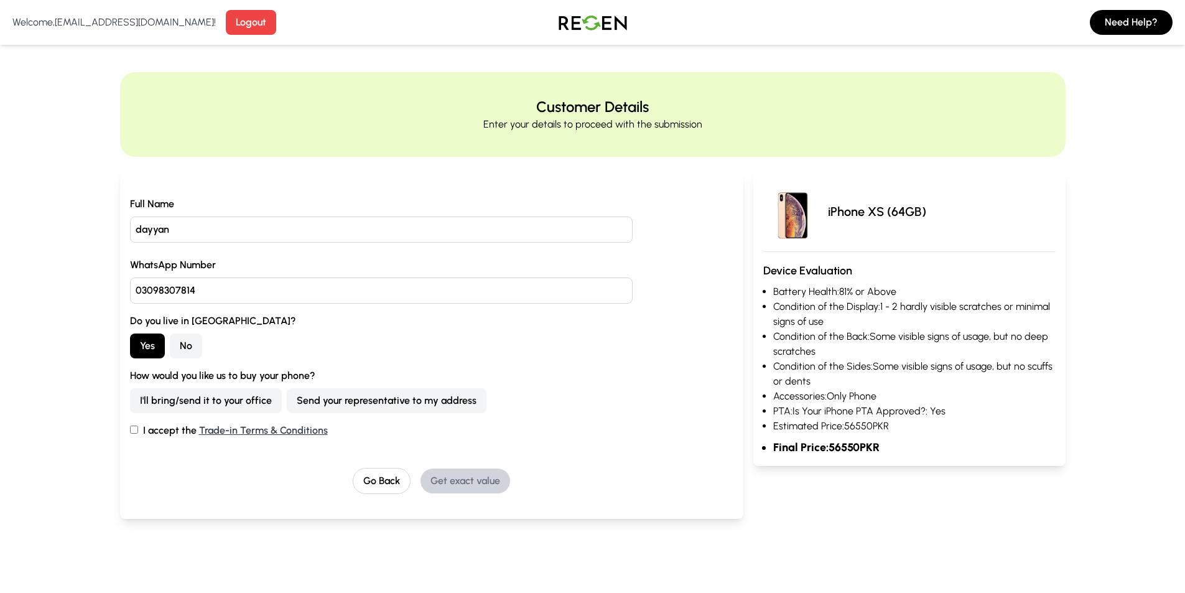
click at [187, 406] on button "I'll bring/send it to your office" at bounding box center [206, 400] width 152 height 25
click at [133, 434] on label "I accept the Trade-in Terms & Conditions" at bounding box center [432, 430] width 604 height 15
click at [133, 434] on input "I accept the Trade-in Terms & Conditions" at bounding box center [134, 430] width 8 height 8
checkbox input "true"
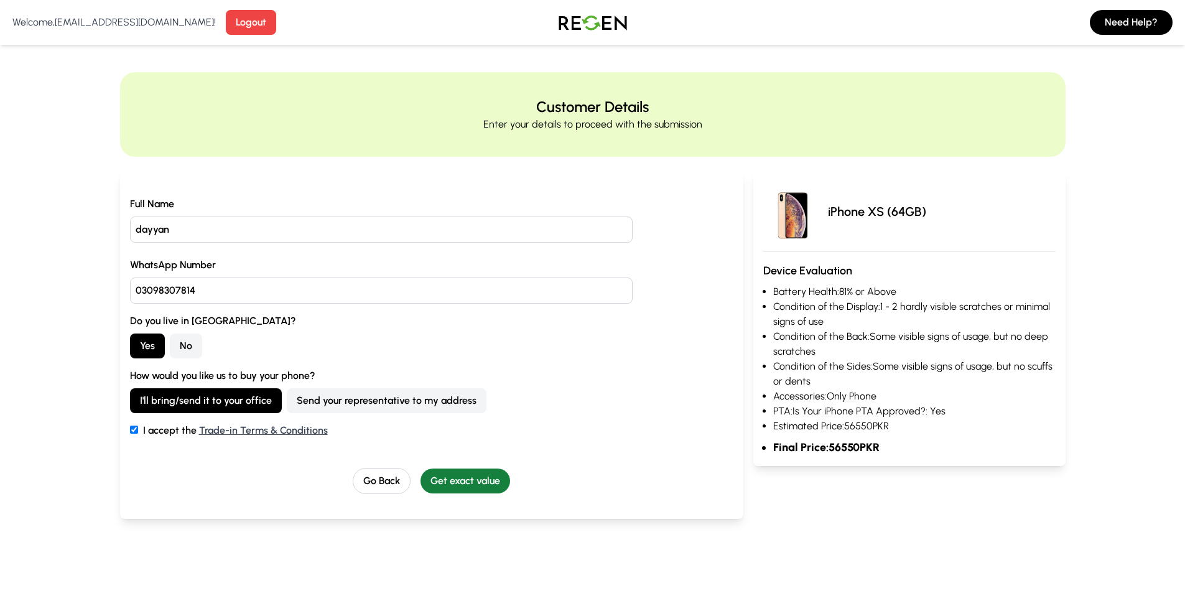
click at [433, 488] on button "Get exact value" at bounding box center [466, 481] width 90 height 25
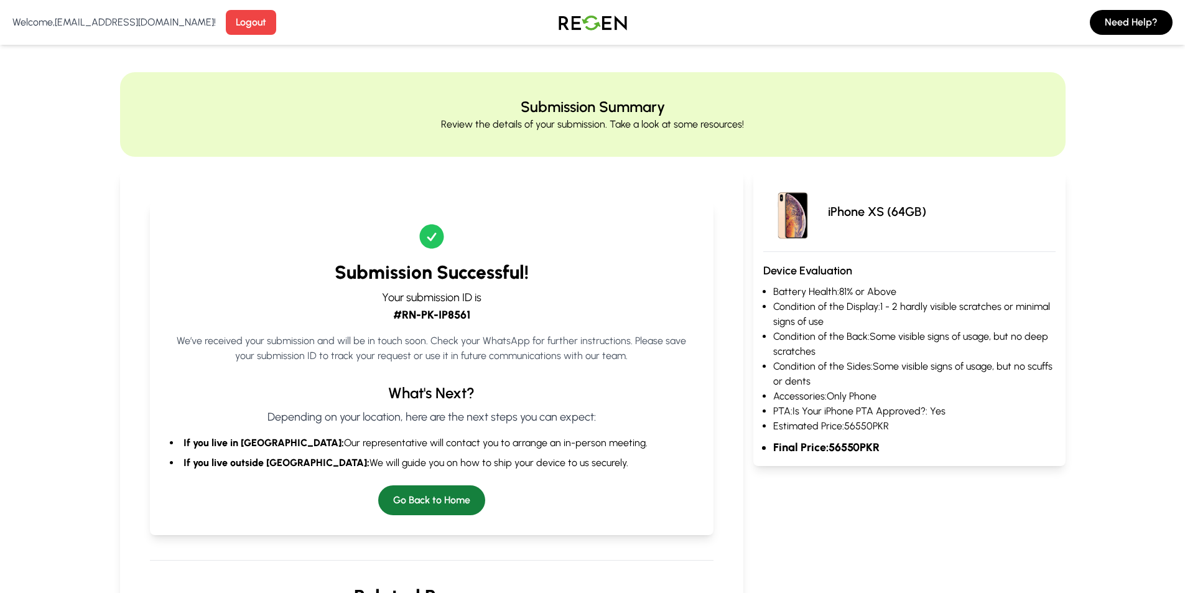
click at [411, 511] on button "Go Back to Home" at bounding box center [431, 500] width 107 height 30
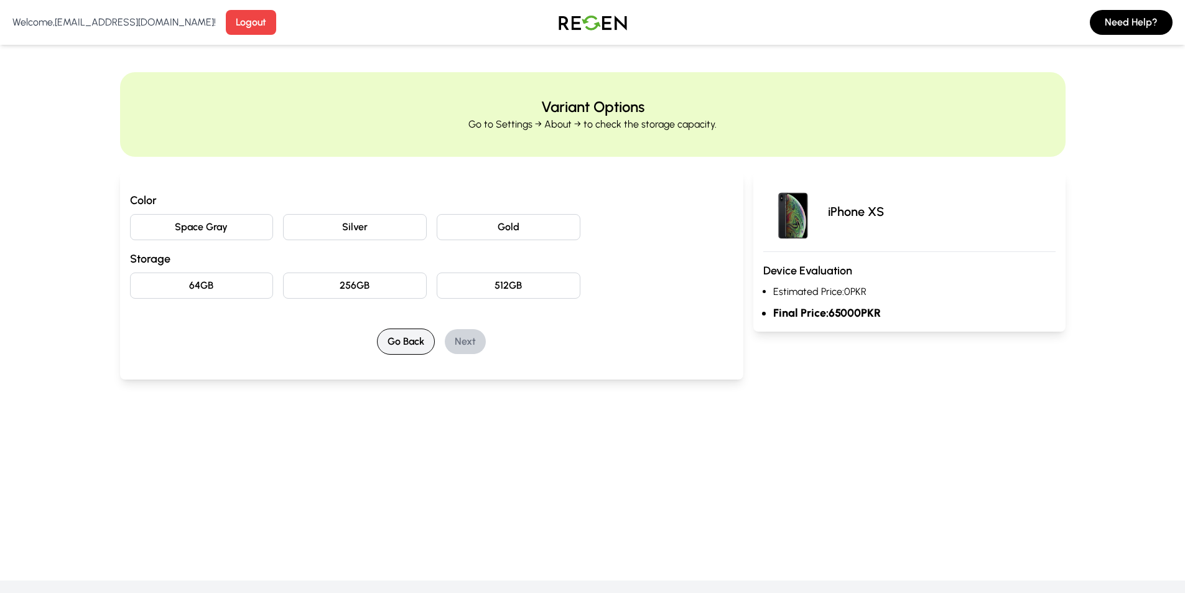
click at [387, 334] on button "Go Back" at bounding box center [406, 342] width 58 height 26
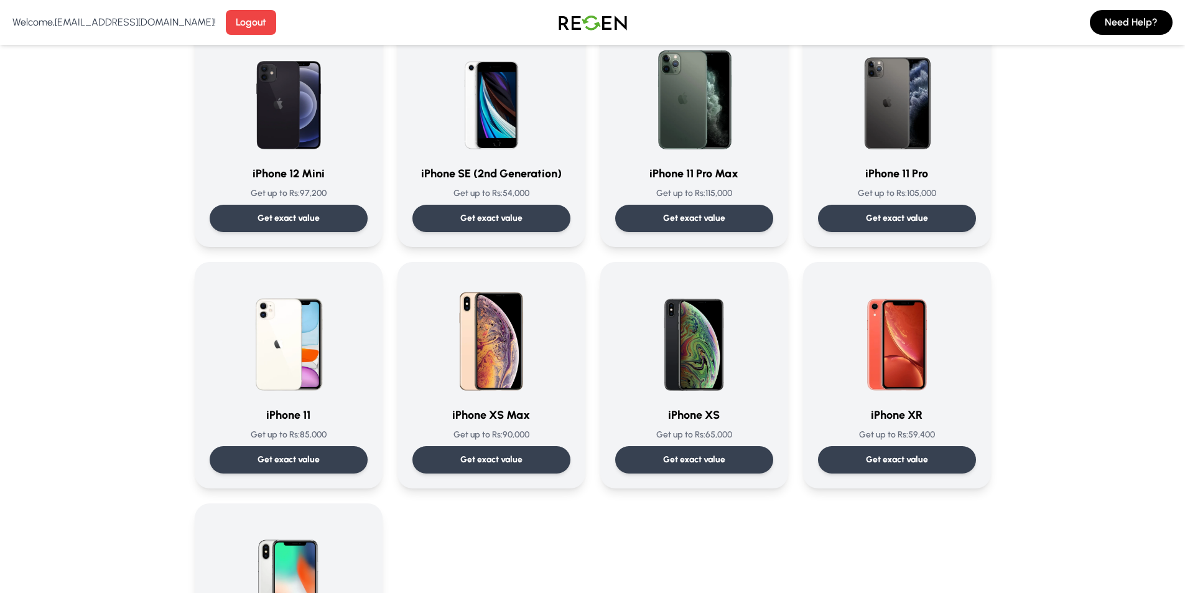
scroll to position [1058, 0]
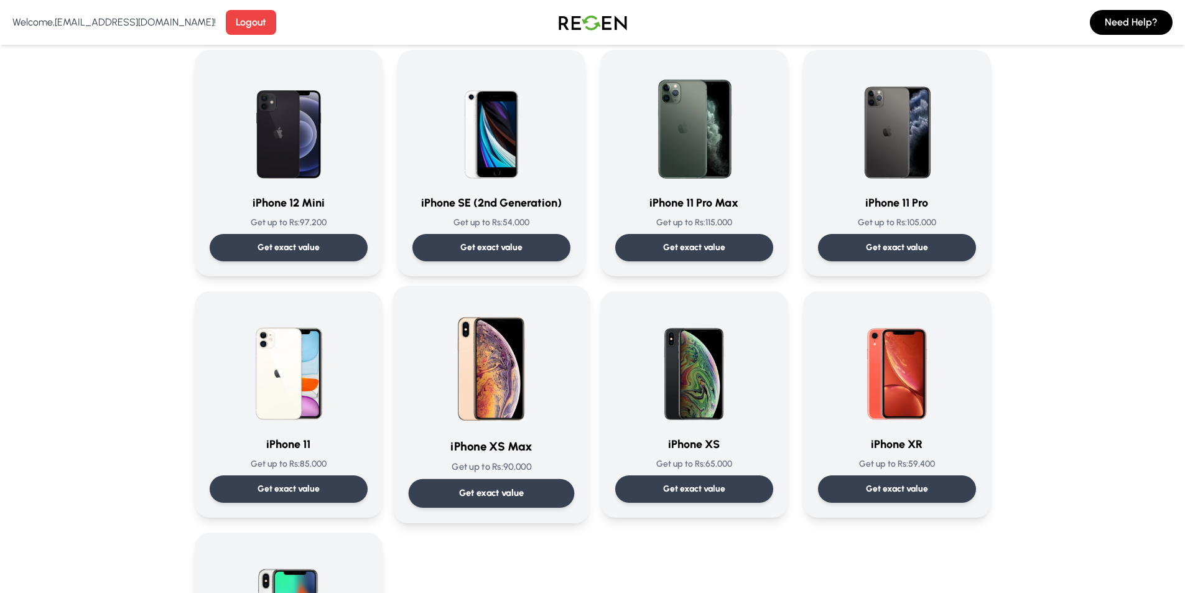
click at [500, 493] on p "Get exact value" at bounding box center [491, 493] width 65 height 13
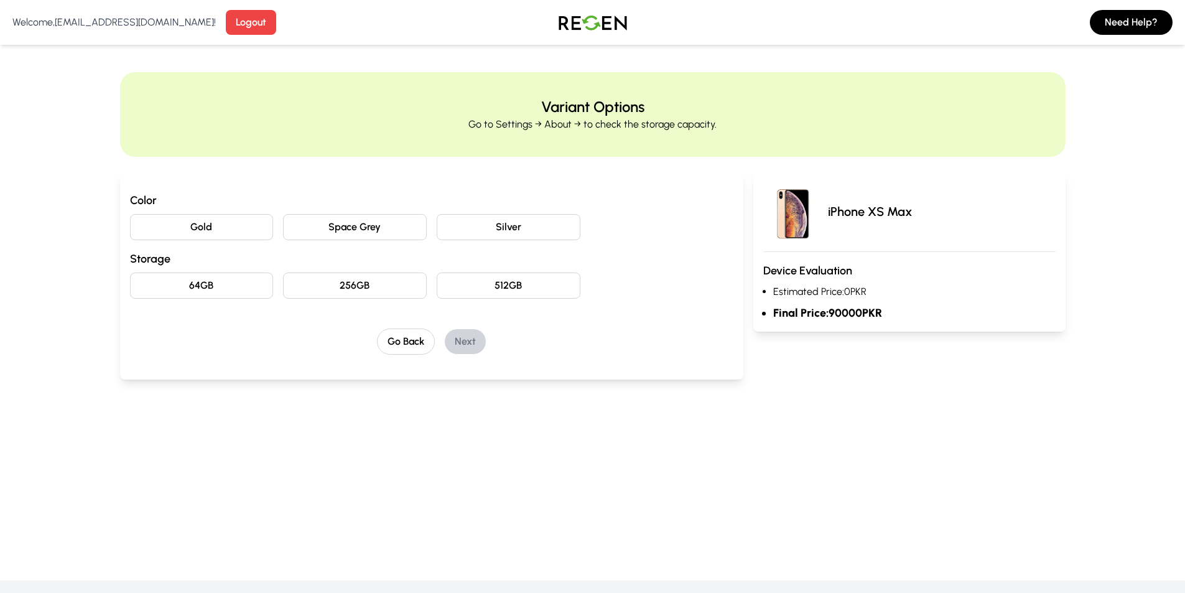
click at [449, 231] on button "Silver" at bounding box center [509, 227] width 144 height 26
click at [371, 236] on button "Space Grey" at bounding box center [355, 227] width 144 height 26
click at [267, 236] on button "Gold" at bounding box center [202, 227] width 144 height 26
click at [383, 283] on button "256GB" at bounding box center [355, 286] width 144 height 26
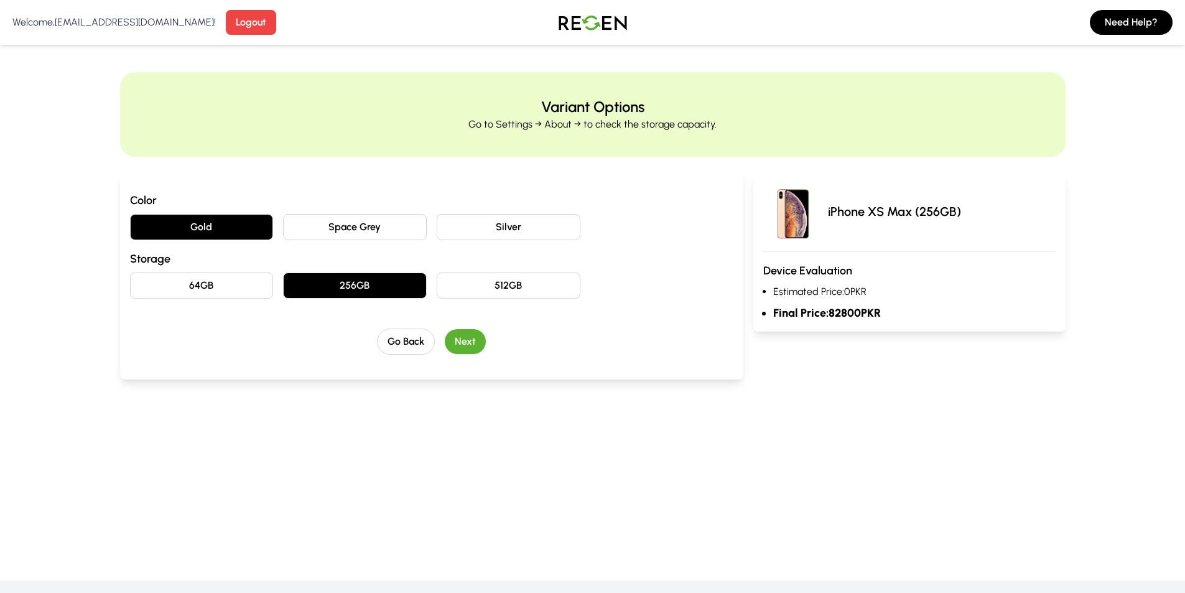
click at [466, 339] on button "Next" at bounding box center [465, 341] width 41 height 25
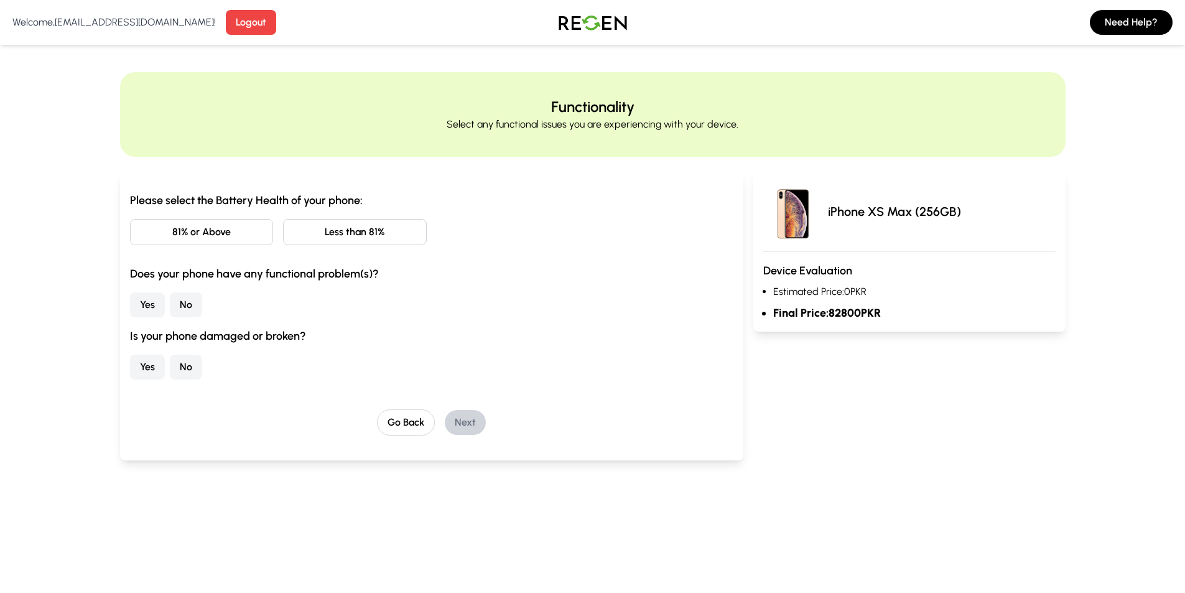
click at [411, 426] on button "Go Back" at bounding box center [406, 422] width 58 height 26
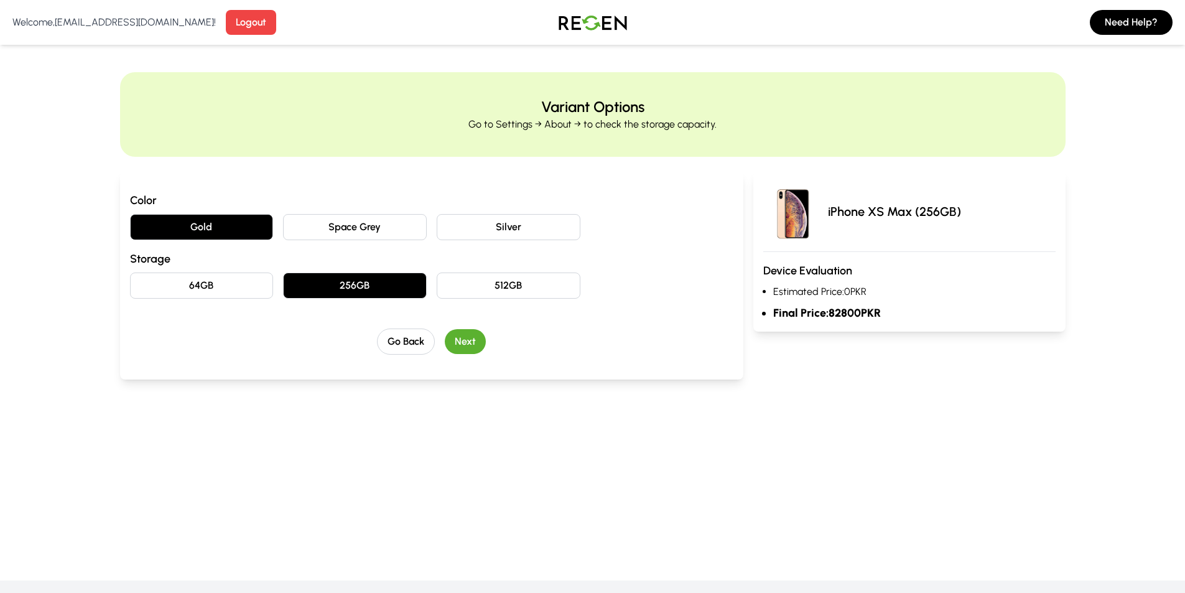
click at [502, 287] on button "512GB" at bounding box center [509, 286] width 144 height 26
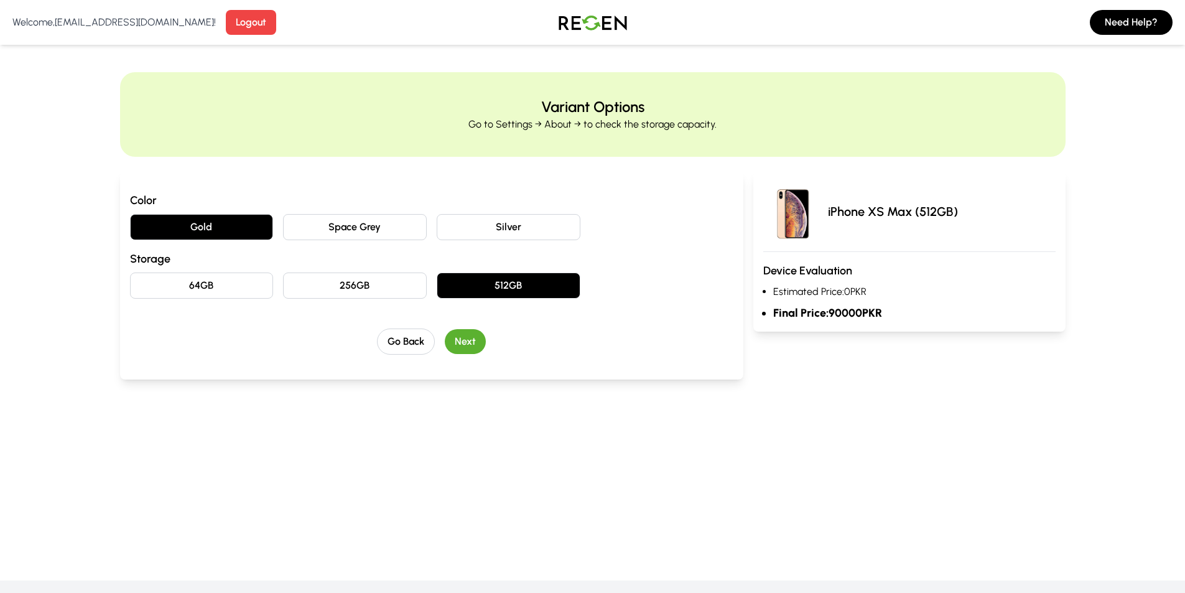
click at [368, 287] on button "256GB" at bounding box center [355, 286] width 144 height 26
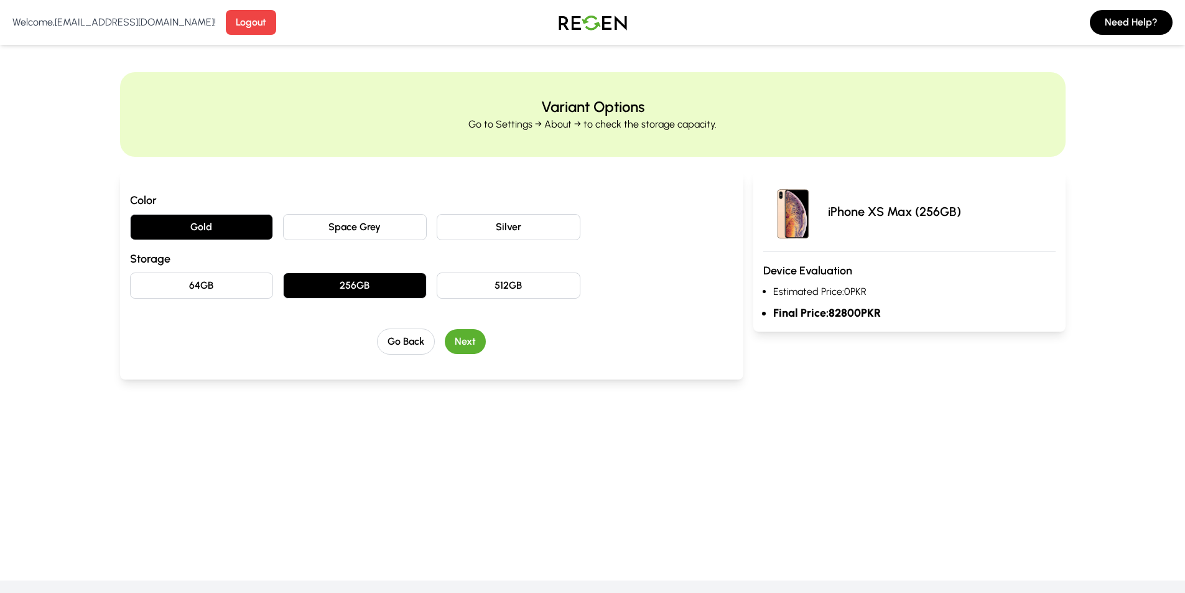
click at [247, 287] on button "64GB" at bounding box center [202, 286] width 144 height 26
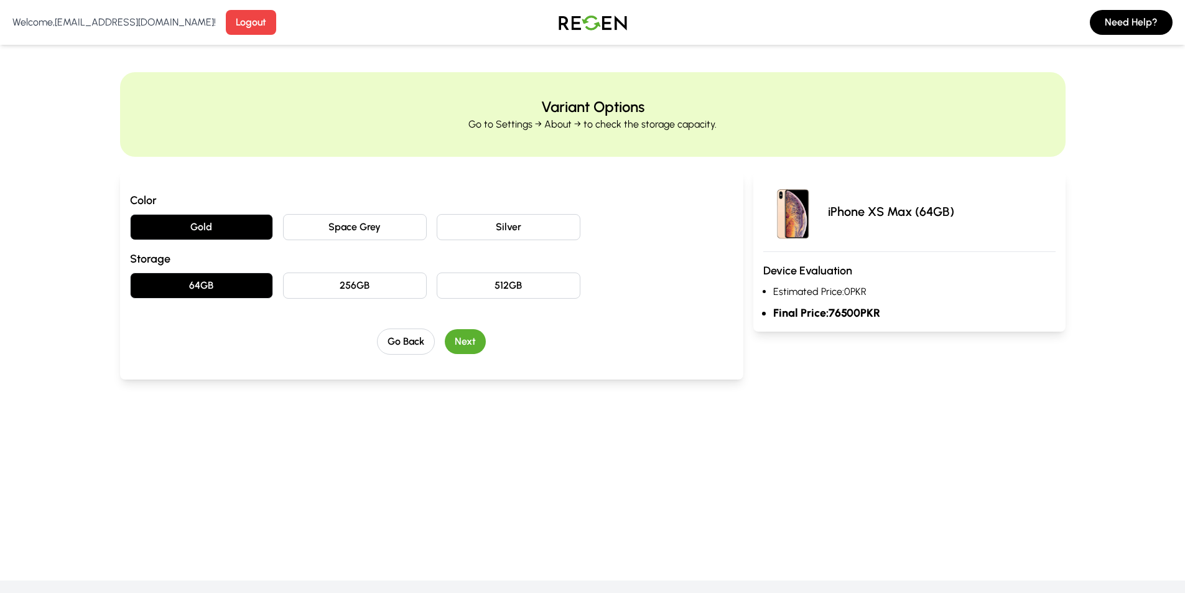
click at [417, 286] on button "256GB" at bounding box center [355, 286] width 144 height 26
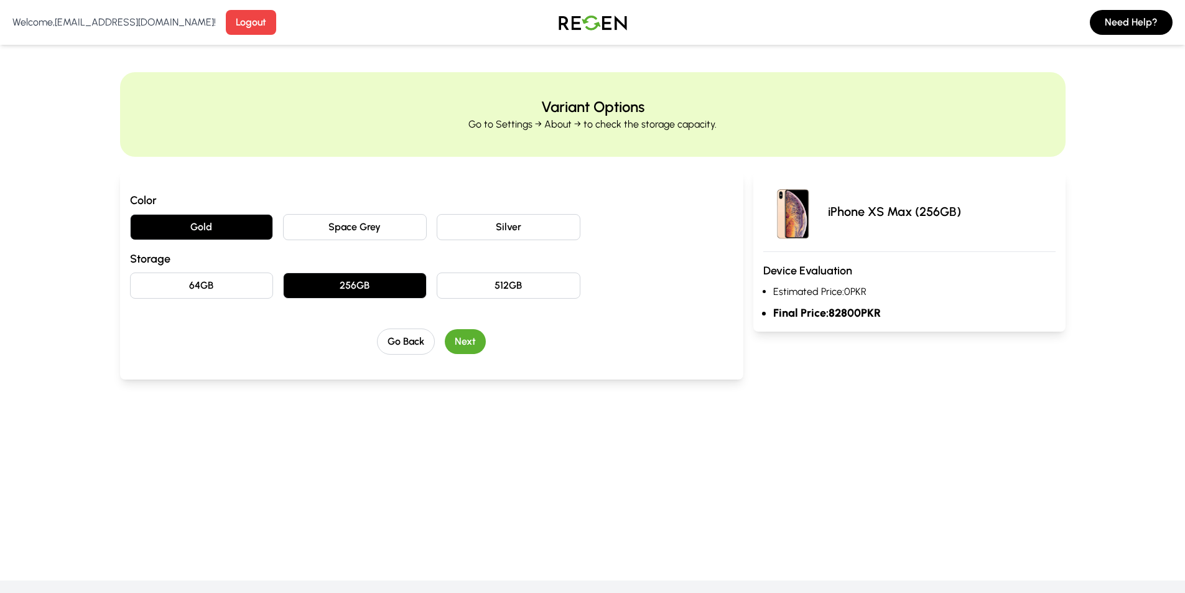
click at [480, 337] on button "Next" at bounding box center [465, 341] width 41 height 25
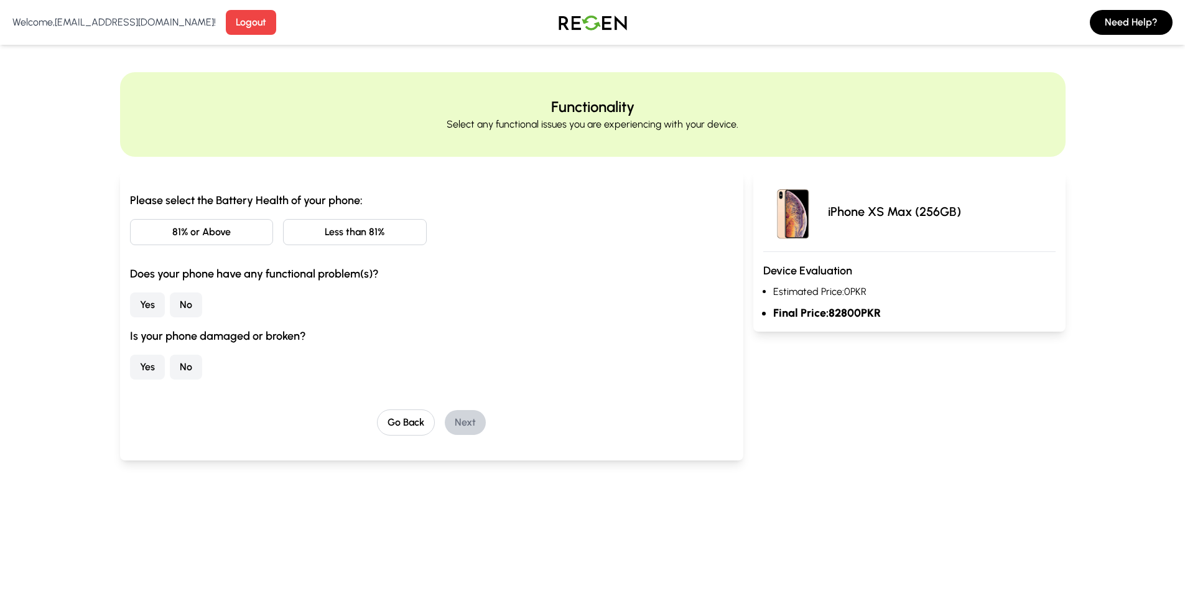
click at [240, 236] on button "81% or Above" at bounding box center [202, 232] width 144 height 26
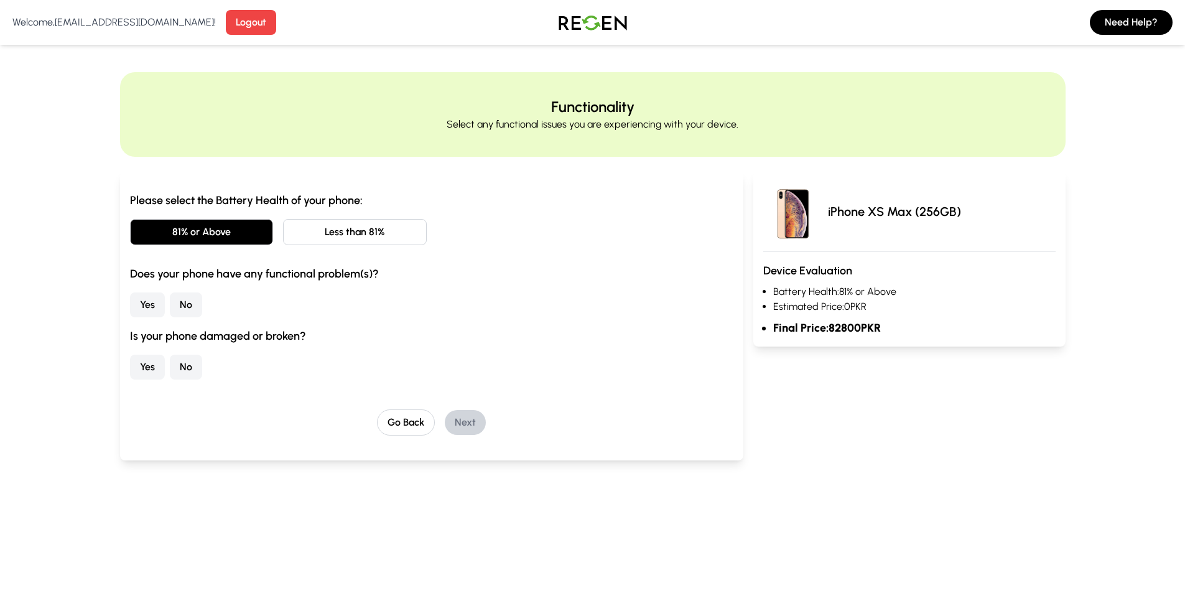
click at [317, 225] on button "Less than 81%" at bounding box center [355, 232] width 144 height 26
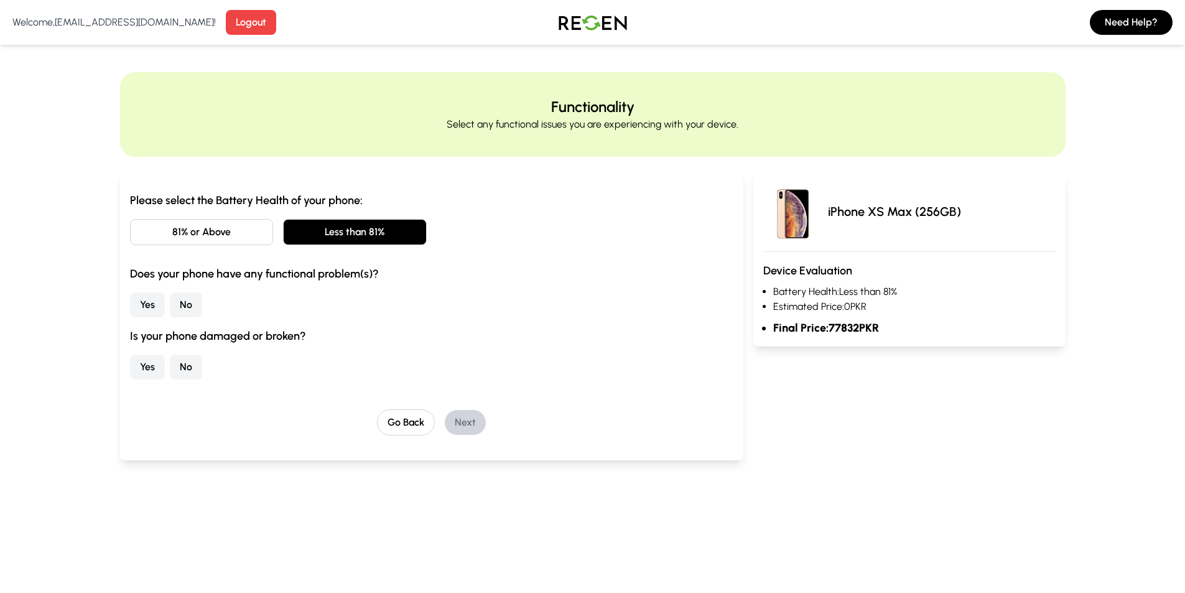
click at [220, 233] on button "81% or Above" at bounding box center [202, 232] width 144 height 26
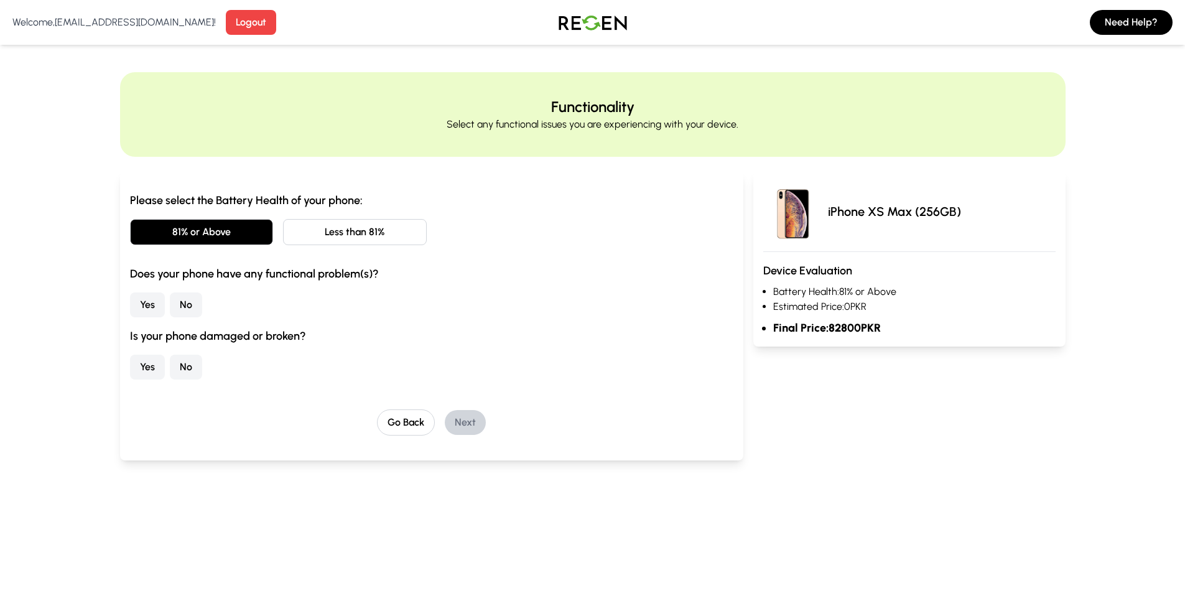
click at [184, 306] on button "No" at bounding box center [186, 304] width 32 height 25
drag, startPoint x: 442, startPoint y: 351, endPoint x: 579, endPoint y: 386, distance: 141.3
click at [579, 386] on div "Please select the Battery Health of your phone: 81% or Above Less than 81% Does…" at bounding box center [432, 314] width 604 height 244
click at [202, 382] on div "Please select the Battery Health of your phone: 81% or Above Less than 81% Does…" at bounding box center [432, 314] width 604 height 244
click at [195, 368] on button "No" at bounding box center [186, 367] width 32 height 25
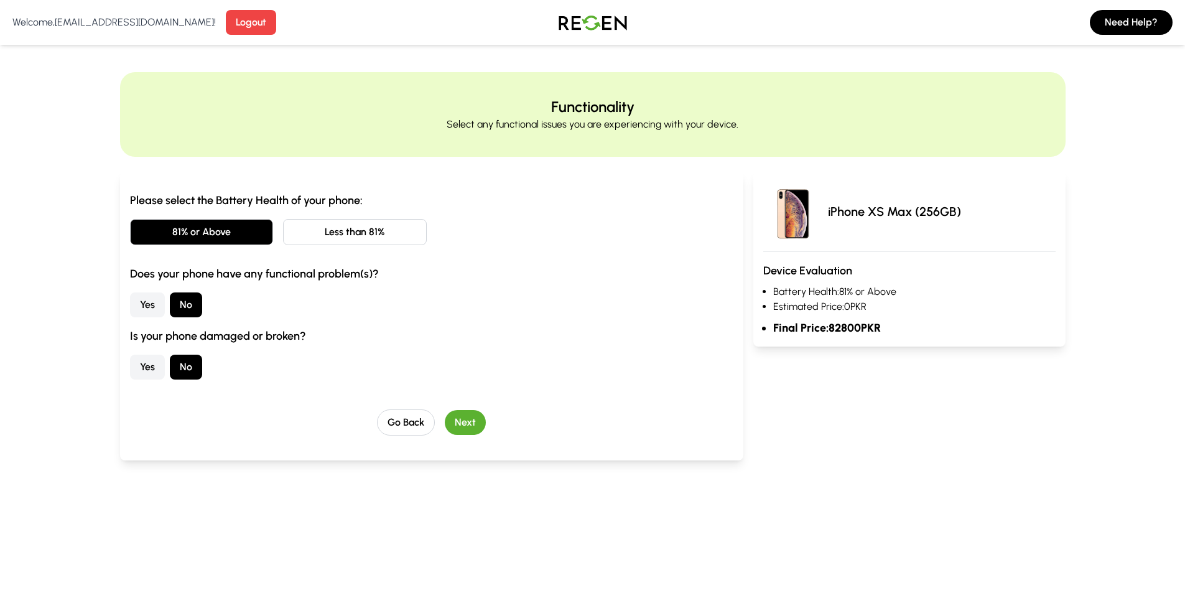
click at [463, 416] on button "Next" at bounding box center [465, 422] width 41 height 25
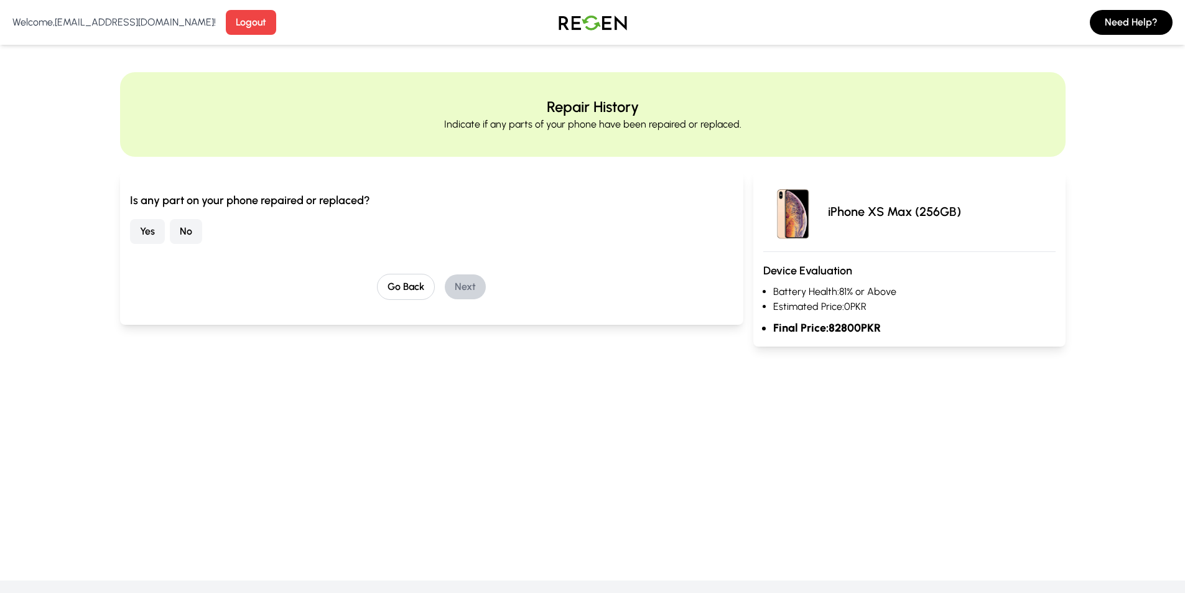
drag, startPoint x: 187, startPoint y: 230, endPoint x: 195, endPoint y: 232, distance: 7.9
click at [189, 230] on button "No" at bounding box center [186, 231] width 32 height 25
click at [451, 286] on button "Next" at bounding box center [465, 286] width 41 height 25
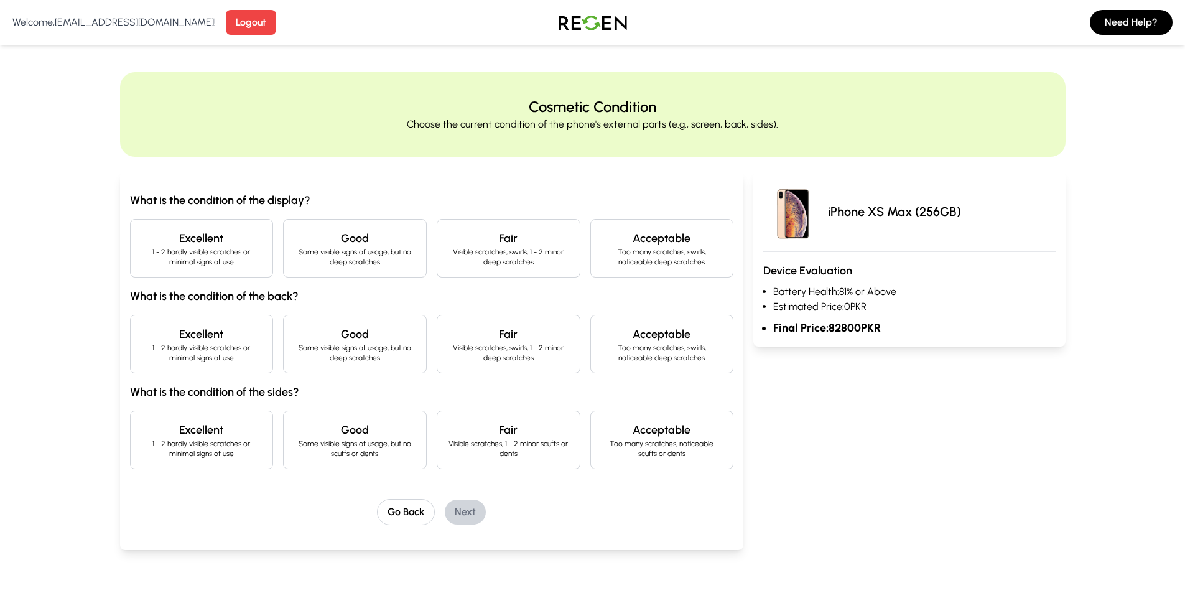
click at [213, 266] on p "1 - 2 hardly visible scratches or minimal signs of use" at bounding box center [202, 257] width 123 height 20
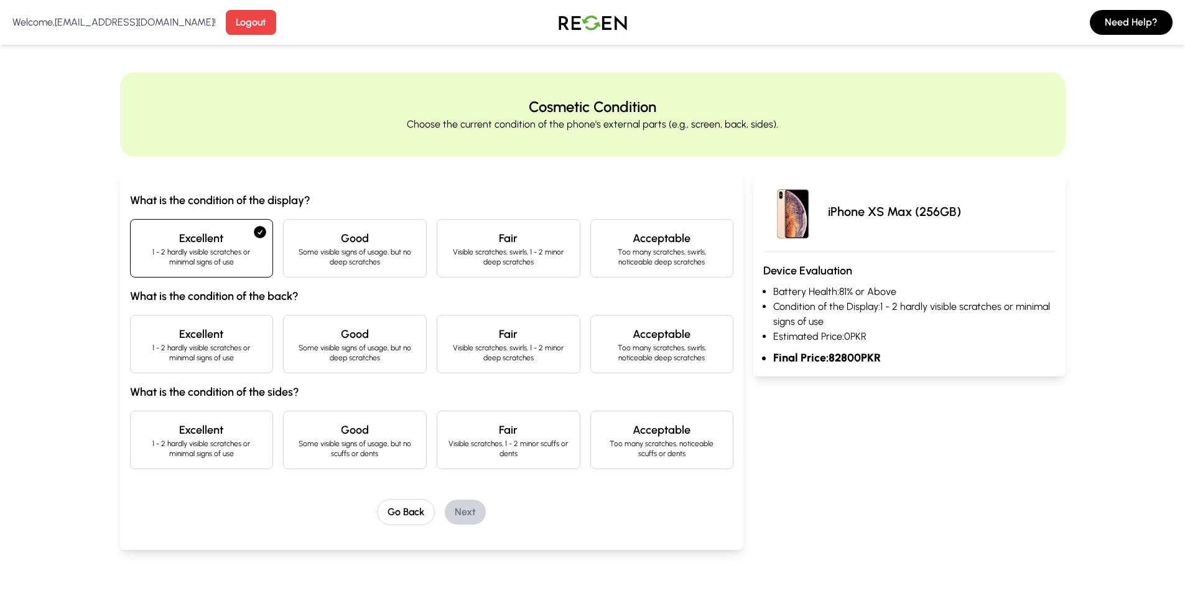
click at [343, 358] on p "Some visible signs of usage, but no deep scratches" at bounding box center [355, 353] width 123 height 20
click at [208, 413] on div "Excellent 1 - 2 hardly visible scratches or minimal signs of use" at bounding box center [202, 440] width 144 height 58
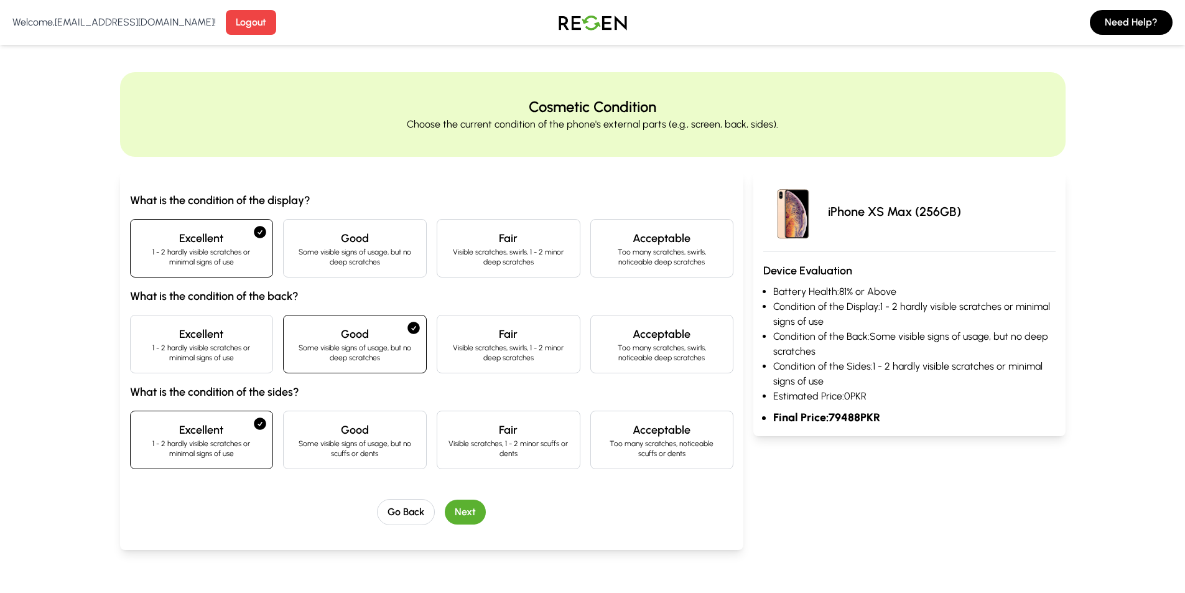
click at [485, 512] on button "Next" at bounding box center [465, 512] width 41 height 25
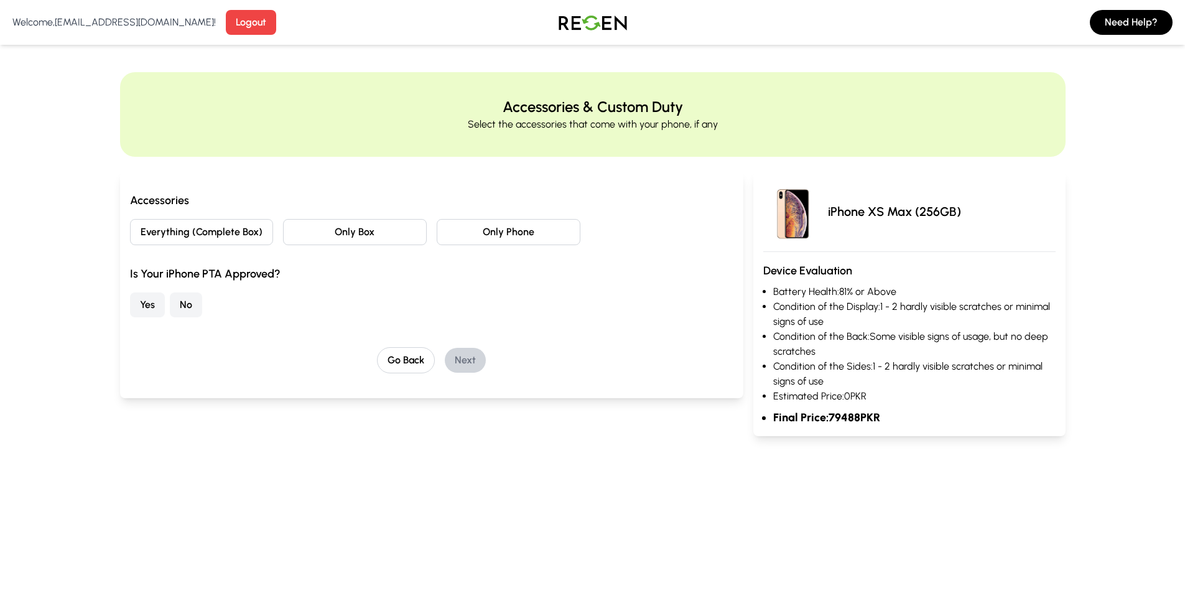
click at [354, 246] on div "Accessories Everything (Complete Box) Only Box Only Phone Is Your iPhone PTA Ap…" at bounding box center [432, 255] width 604 height 126
click at [444, 245] on div "Accessories Everything (Complete Box) Only Box Only Phone Is Your iPhone PTA Ap…" at bounding box center [432, 255] width 604 height 126
click at [171, 312] on button "No" at bounding box center [186, 304] width 32 height 25
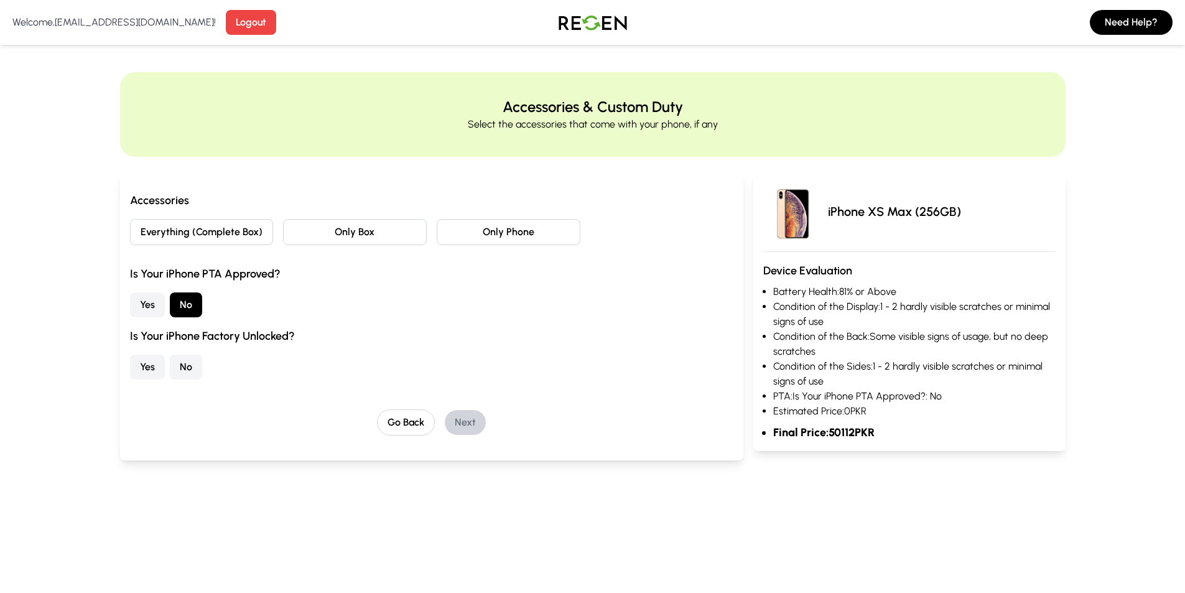
click at [214, 242] on button "Everything (Complete Box)" at bounding box center [202, 232] width 144 height 26
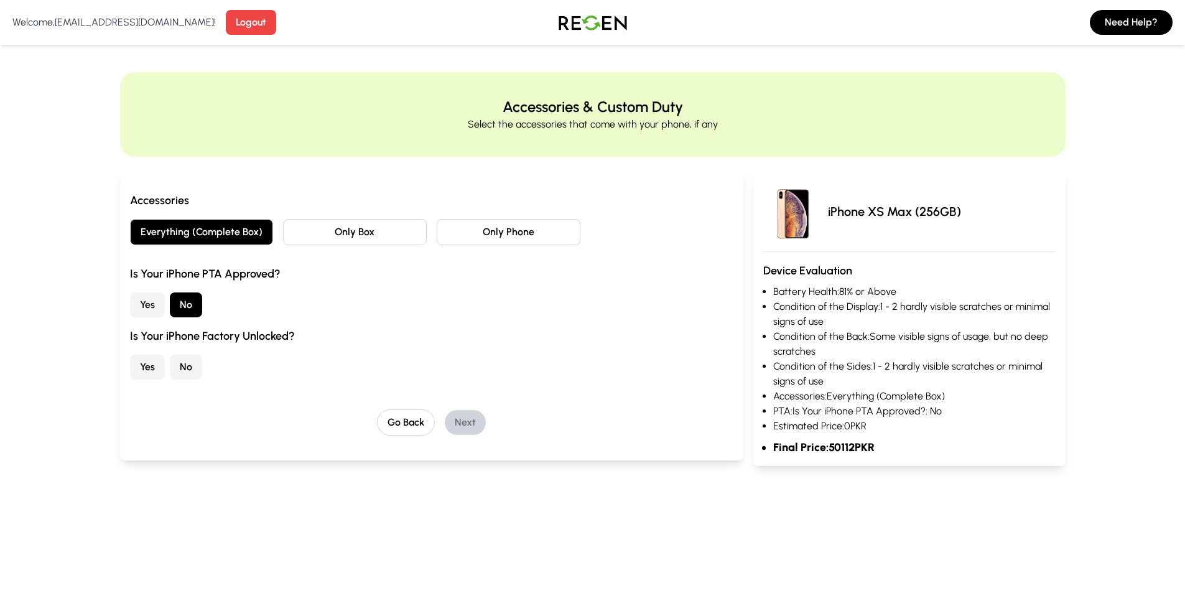
click at [294, 231] on button "Only Box" at bounding box center [355, 232] width 144 height 26
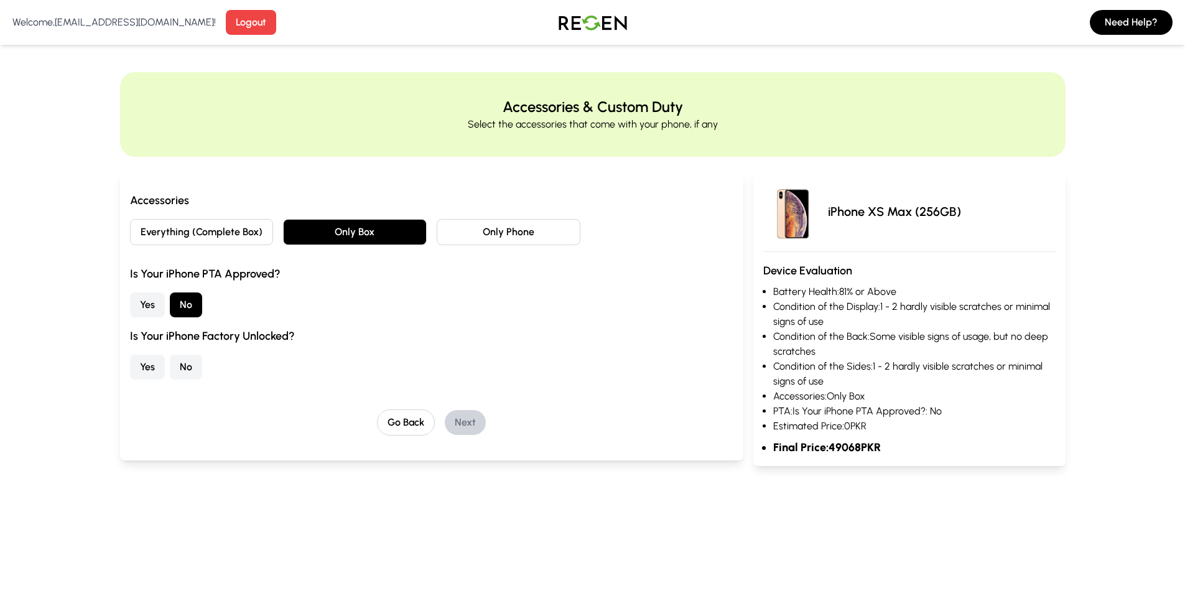
drag, startPoint x: 296, startPoint y: 232, endPoint x: 165, endPoint y: 435, distance: 241.3
click at [165, 435] on div "Go Back Next" at bounding box center [432, 422] width 604 height 26
click at [140, 371] on button "Yes" at bounding box center [147, 367] width 35 height 25
click at [455, 426] on button "Next" at bounding box center [465, 422] width 41 height 25
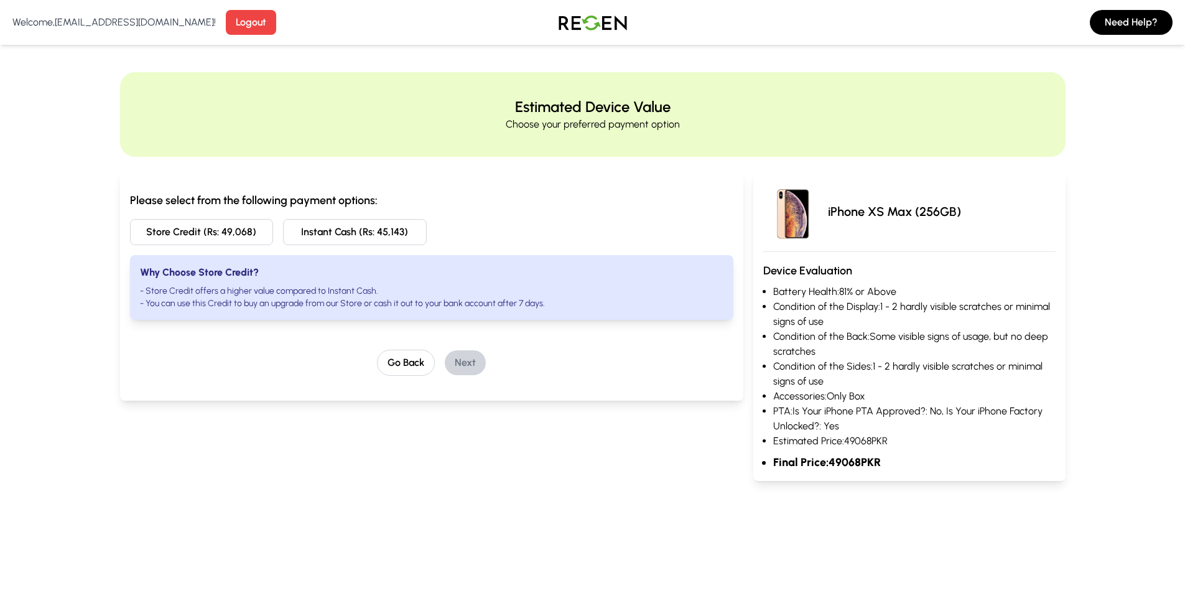
click at [345, 237] on button "Instant Cash (Rs: 45,143)" at bounding box center [355, 232] width 144 height 26
click at [472, 365] on button "Next" at bounding box center [465, 362] width 41 height 25
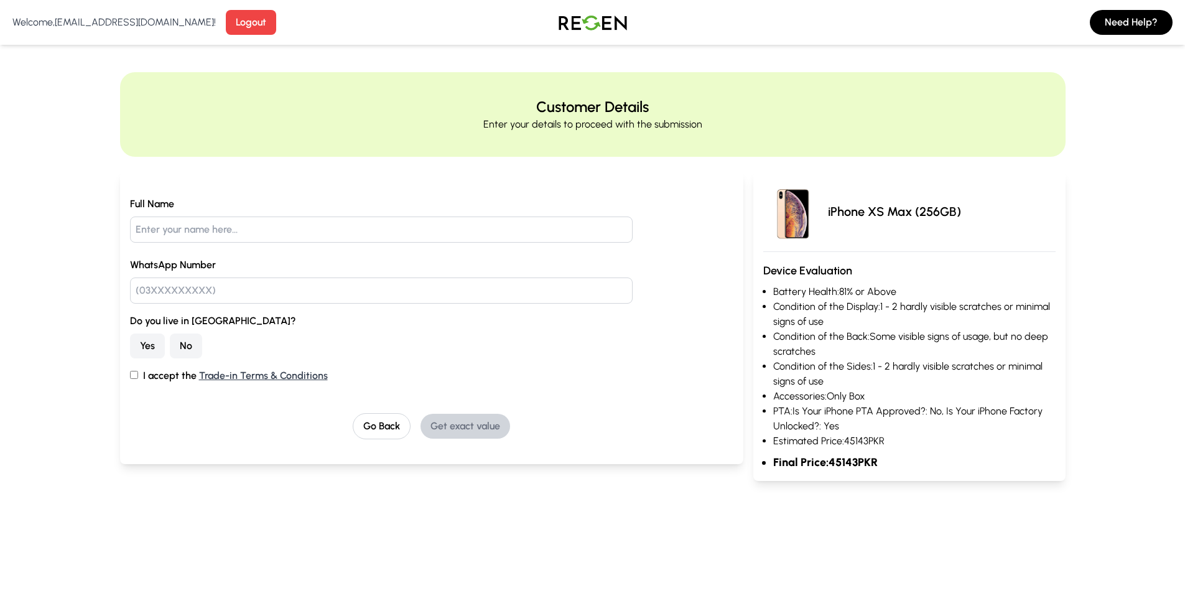
click at [169, 225] on input "text" at bounding box center [381, 230] width 503 height 26
type input "dayyan"
click at [312, 296] on input "text" at bounding box center [381, 291] width 503 height 26
type input "03098307814"
click at [184, 336] on button "No" at bounding box center [186, 346] width 32 height 25
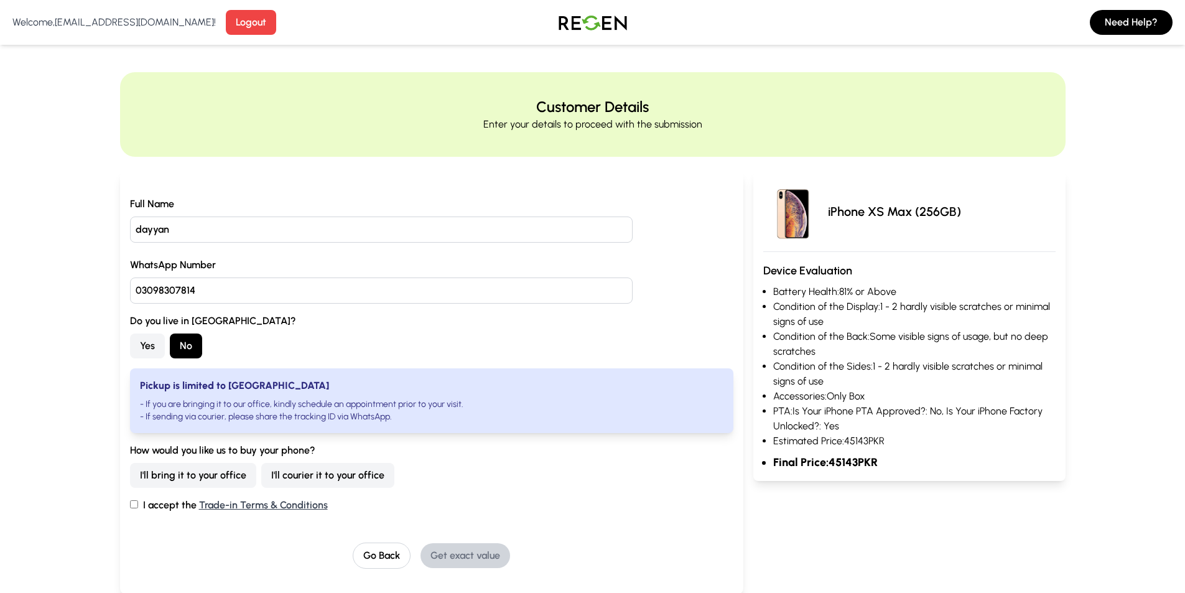
click at [182, 480] on button "I'll bring it to your office" at bounding box center [193, 475] width 126 height 25
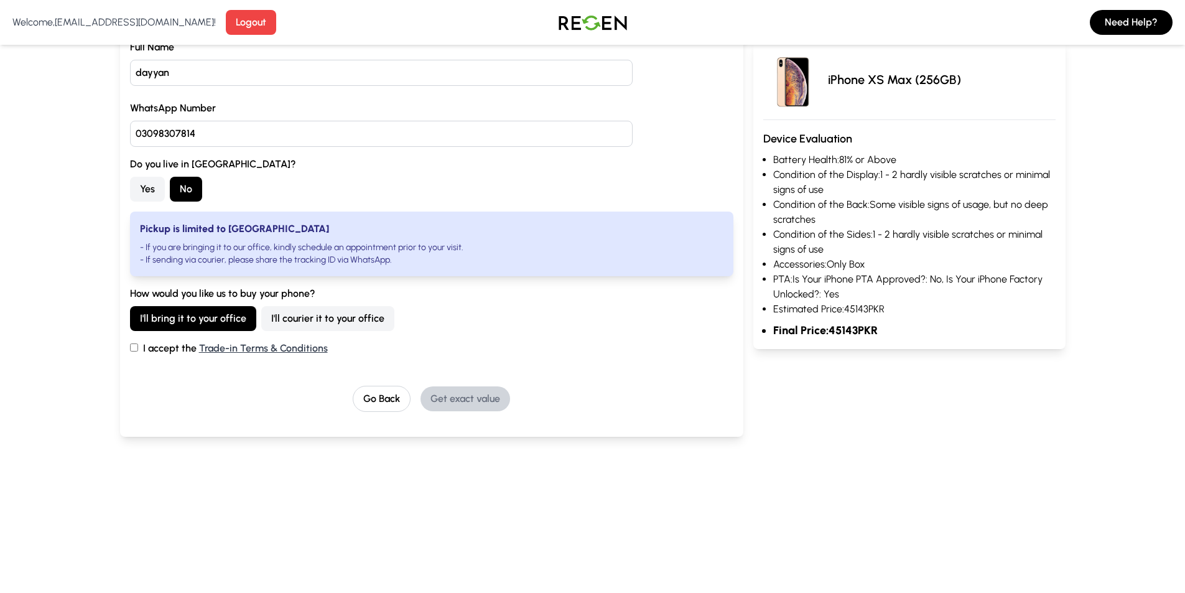
scroll to position [187, 0]
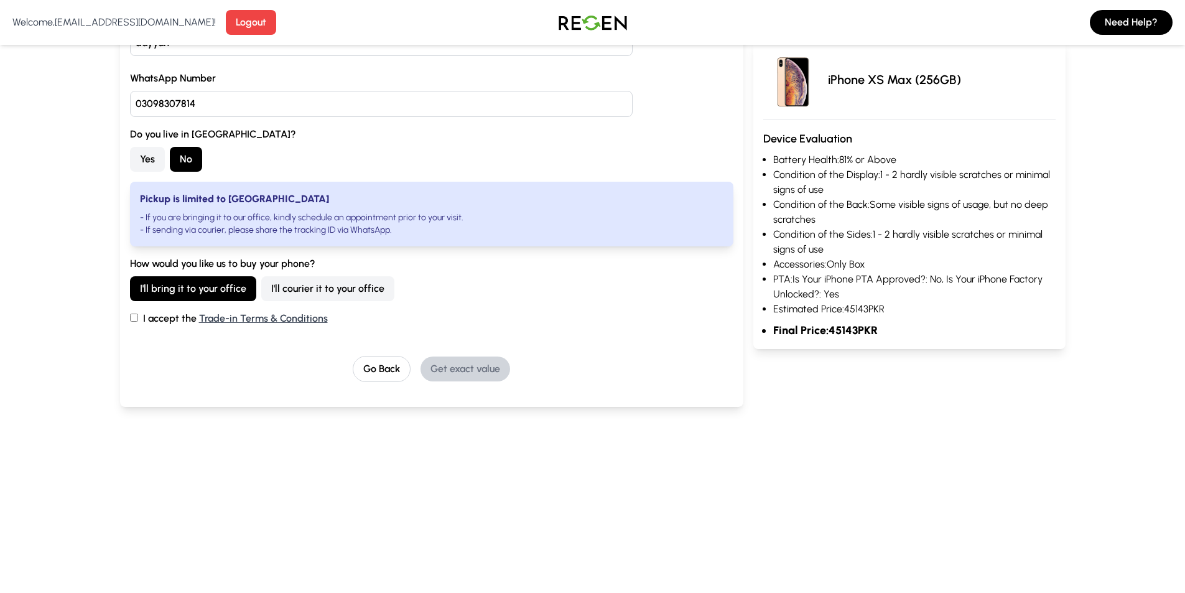
click at [136, 315] on input "I accept the Trade-in Terms & Conditions" at bounding box center [134, 318] width 8 height 8
checkbox input "true"
click at [456, 371] on button "Get exact value" at bounding box center [466, 369] width 90 height 25
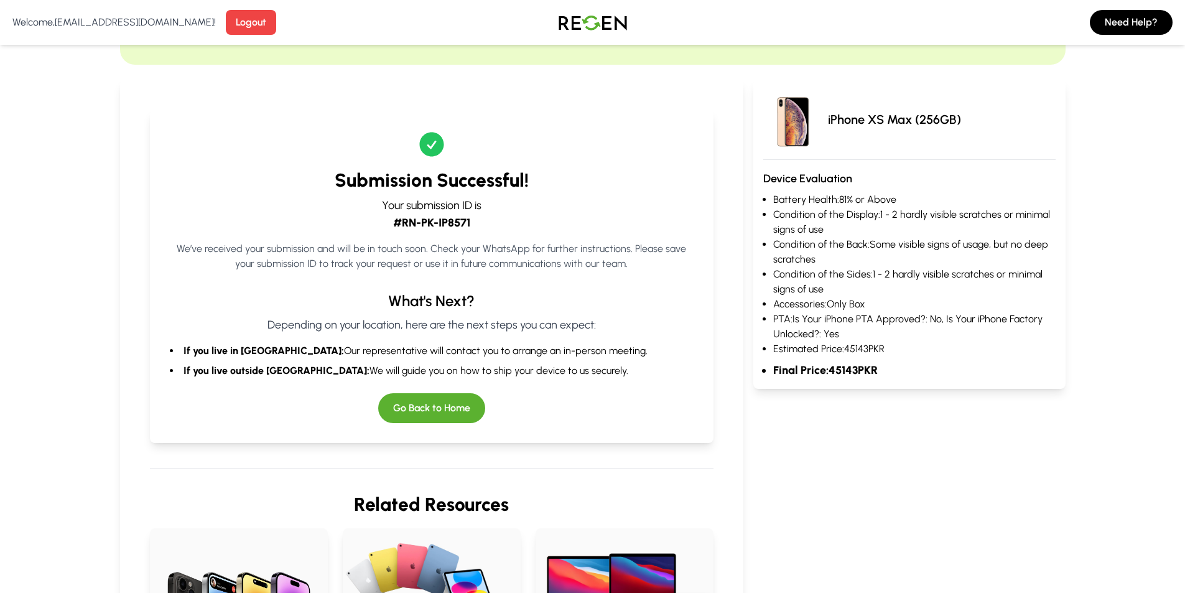
scroll to position [0, 0]
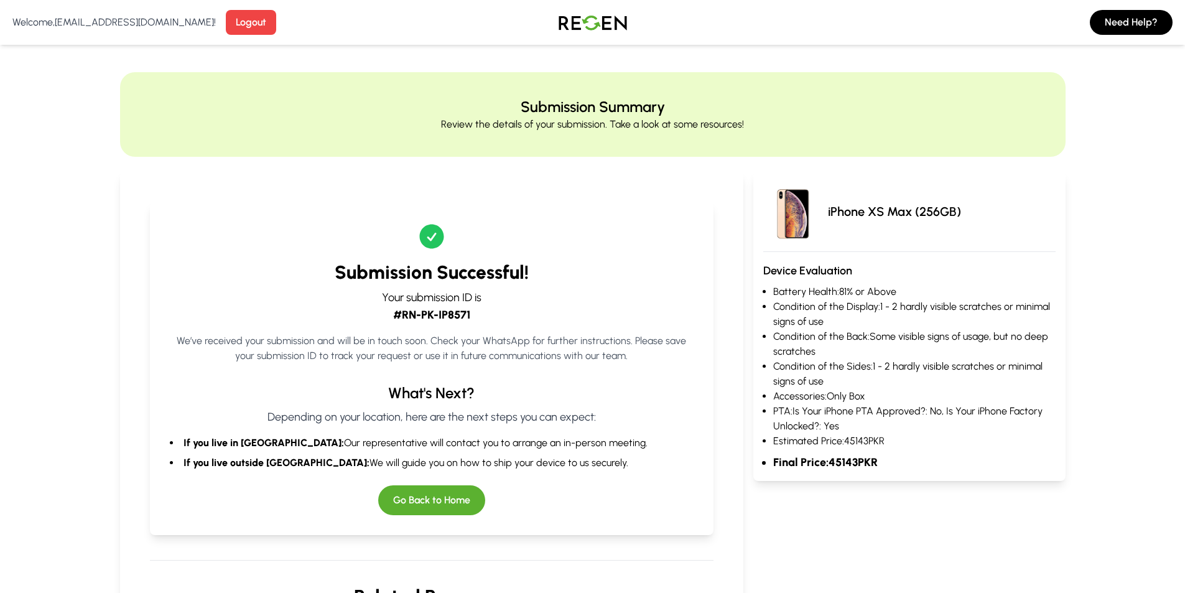
drag, startPoint x: 40, startPoint y: 148, endPoint x: 61, endPoint y: 101, distance: 51.0
click at [61, 101] on div "Submission Summary Review the details of your submission. Take a look at some r…" at bounding box center [592, 531] width 1185 height 919
drag, startPoint x: 61, startPoint y: 101, endPoint x: 72, endPoint y: 64, distance: 39.0
click at [72, 64] on main "Submission Summary Review the details of your submission. Take a look at some r…" at bounding box center [592, 531] width 1185 height 1039
